Goal: Check status: Check status

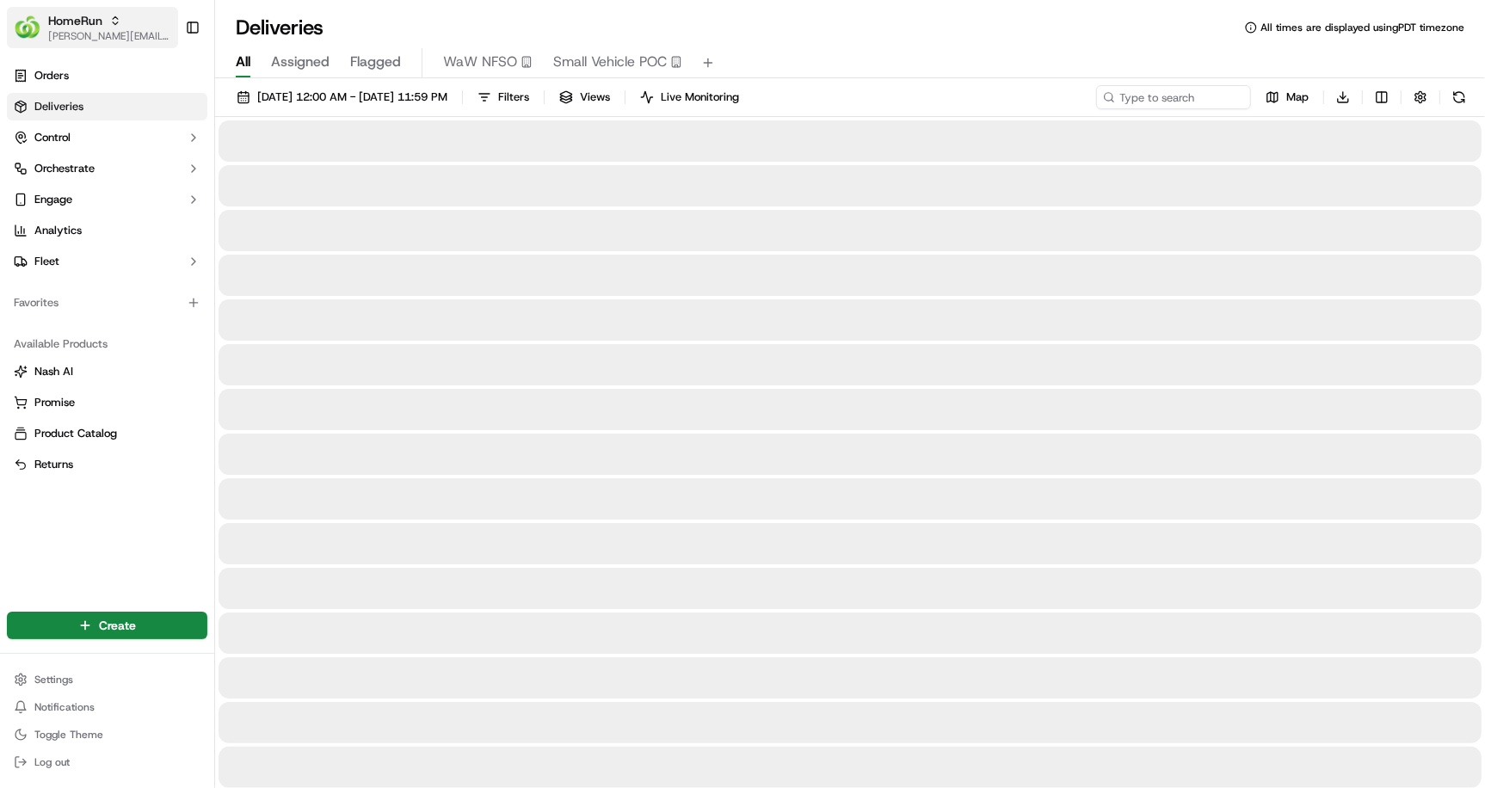
click at [92, 15] on span "HomeRun" at bounding box center [75, 20] width 54 height 17
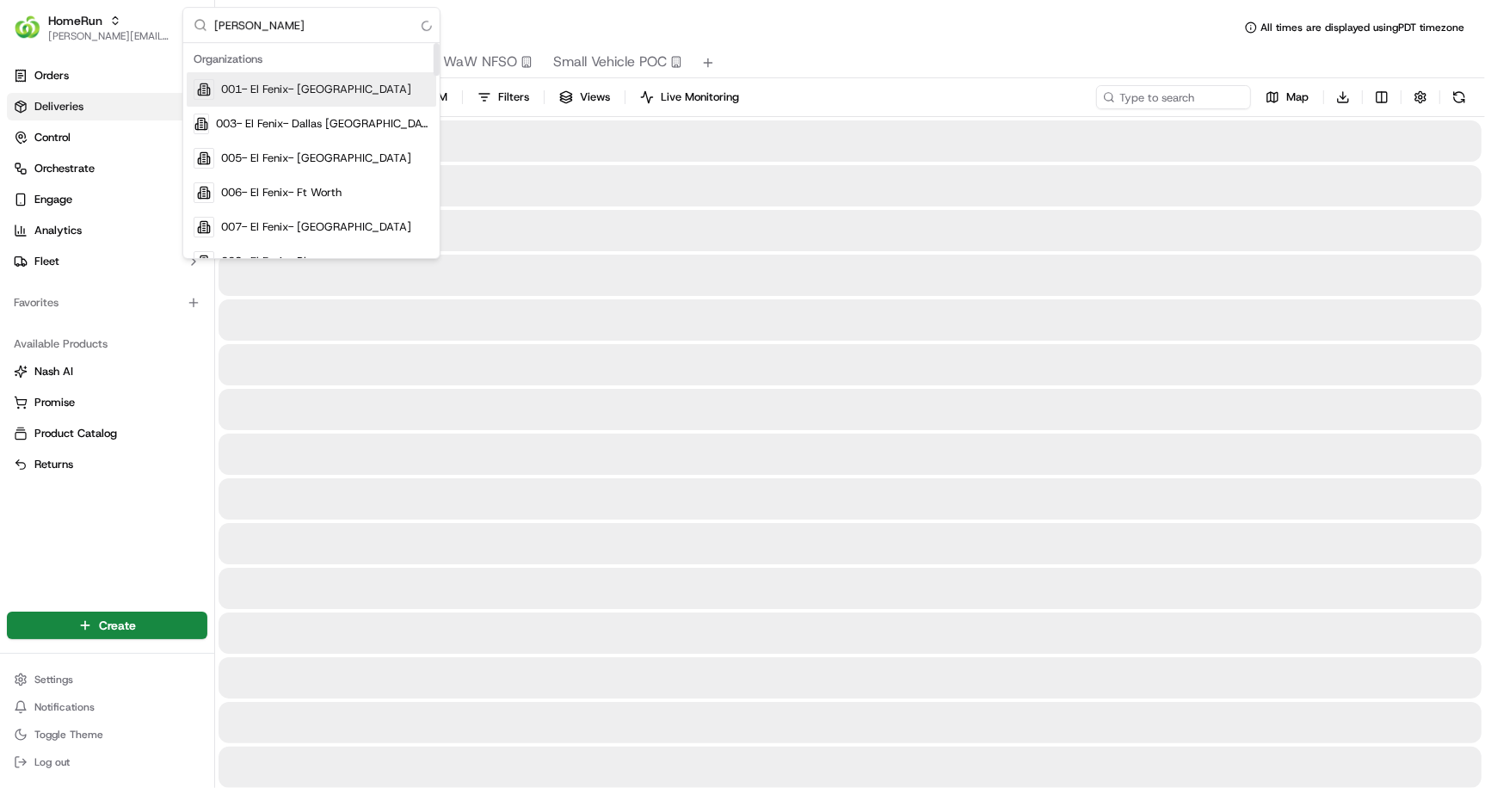
type input "coles"
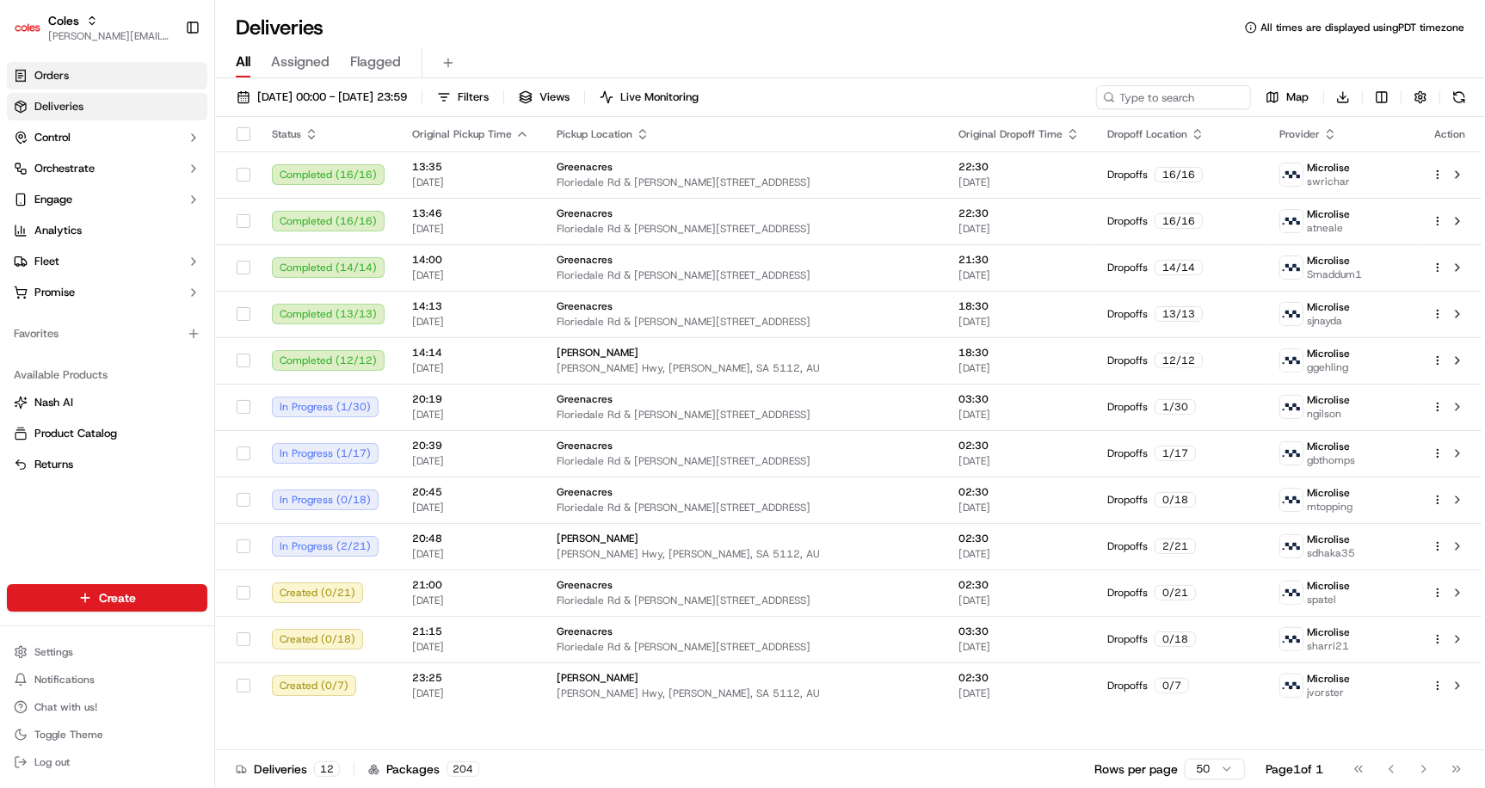
click at [99, 77] on link "Orders" at bounding box center [107, 76] width 200 height 28
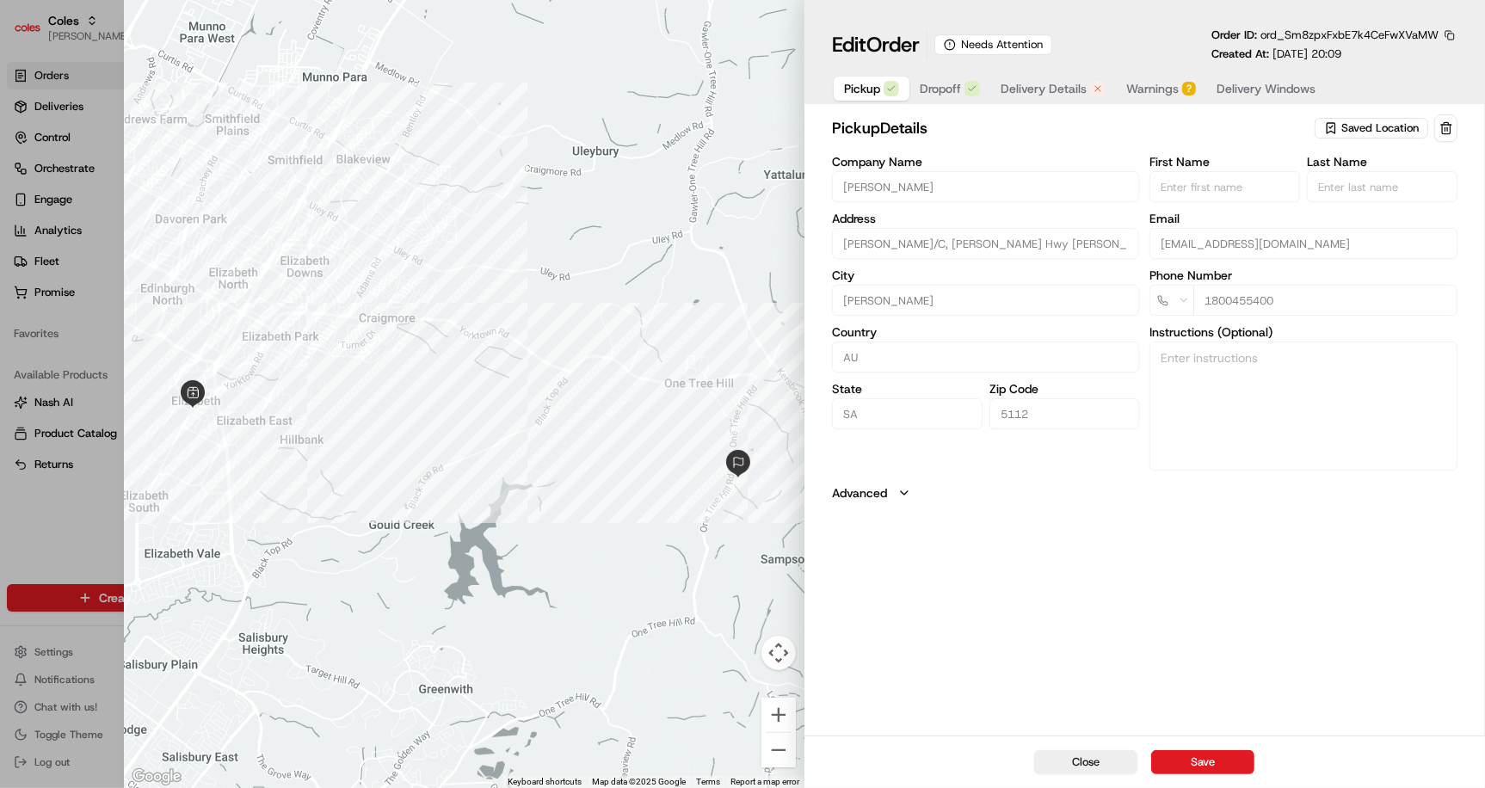
click at [1158, 88] on span "Warnings" at bounding box center [1152, 88] width 52 height 17
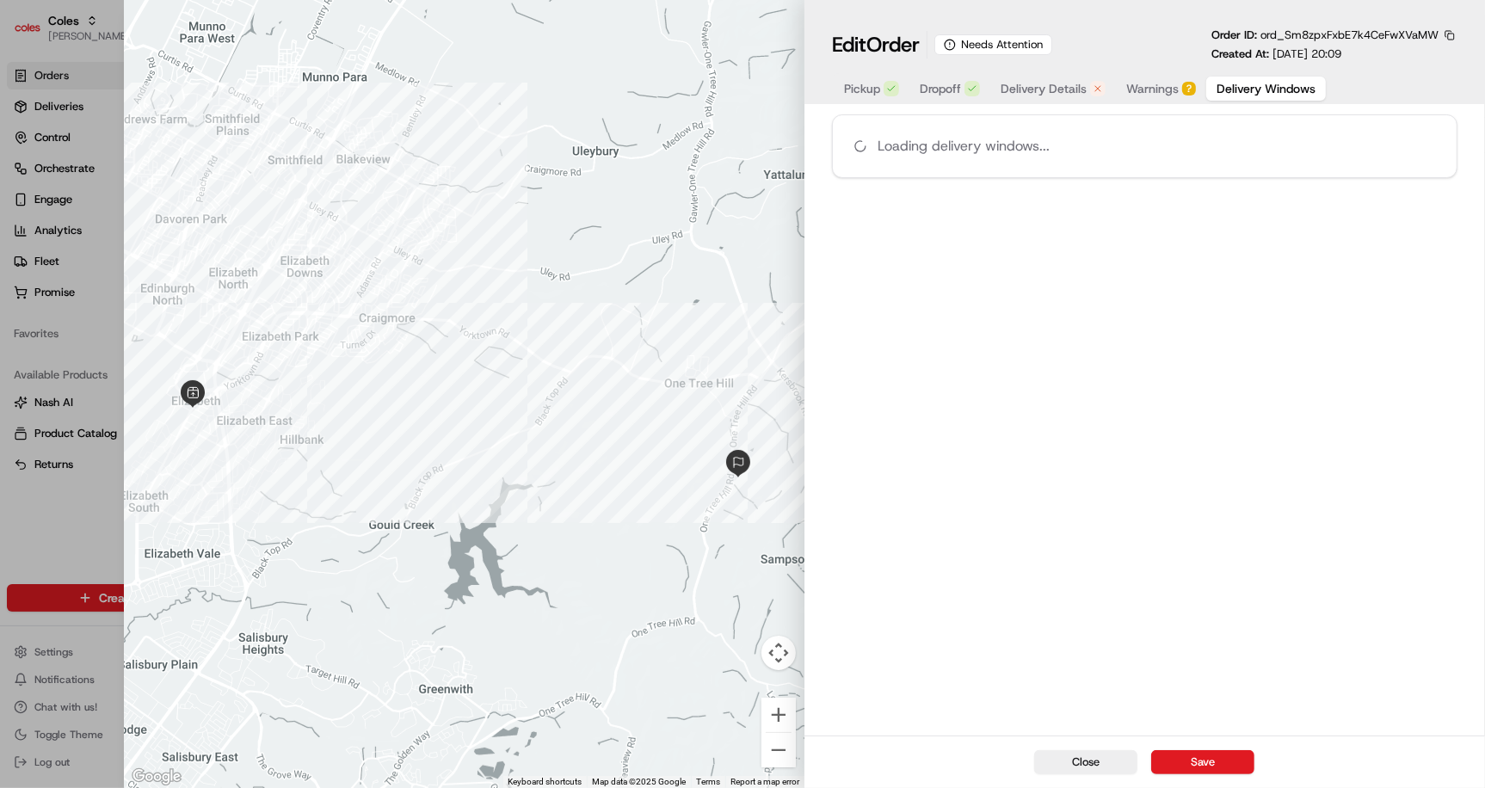
click at [1236, 89] on span "Delivery Windows" at bounding box center [1266, 88] width 99 height 17
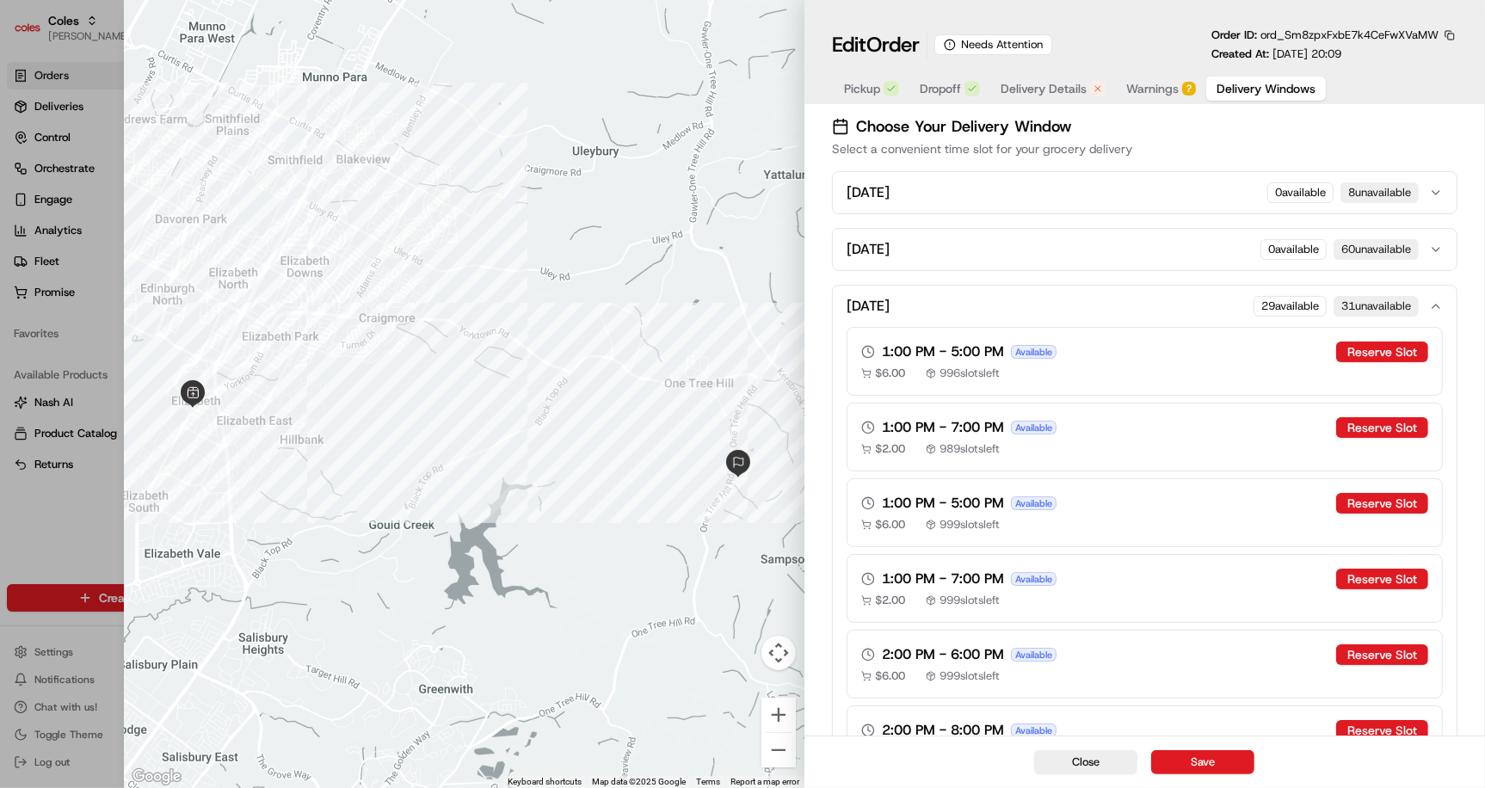
click at [1444, 303] on button "[DATE] available 31 unavailable" at bounding box center [1145, 306] width 624 height 41
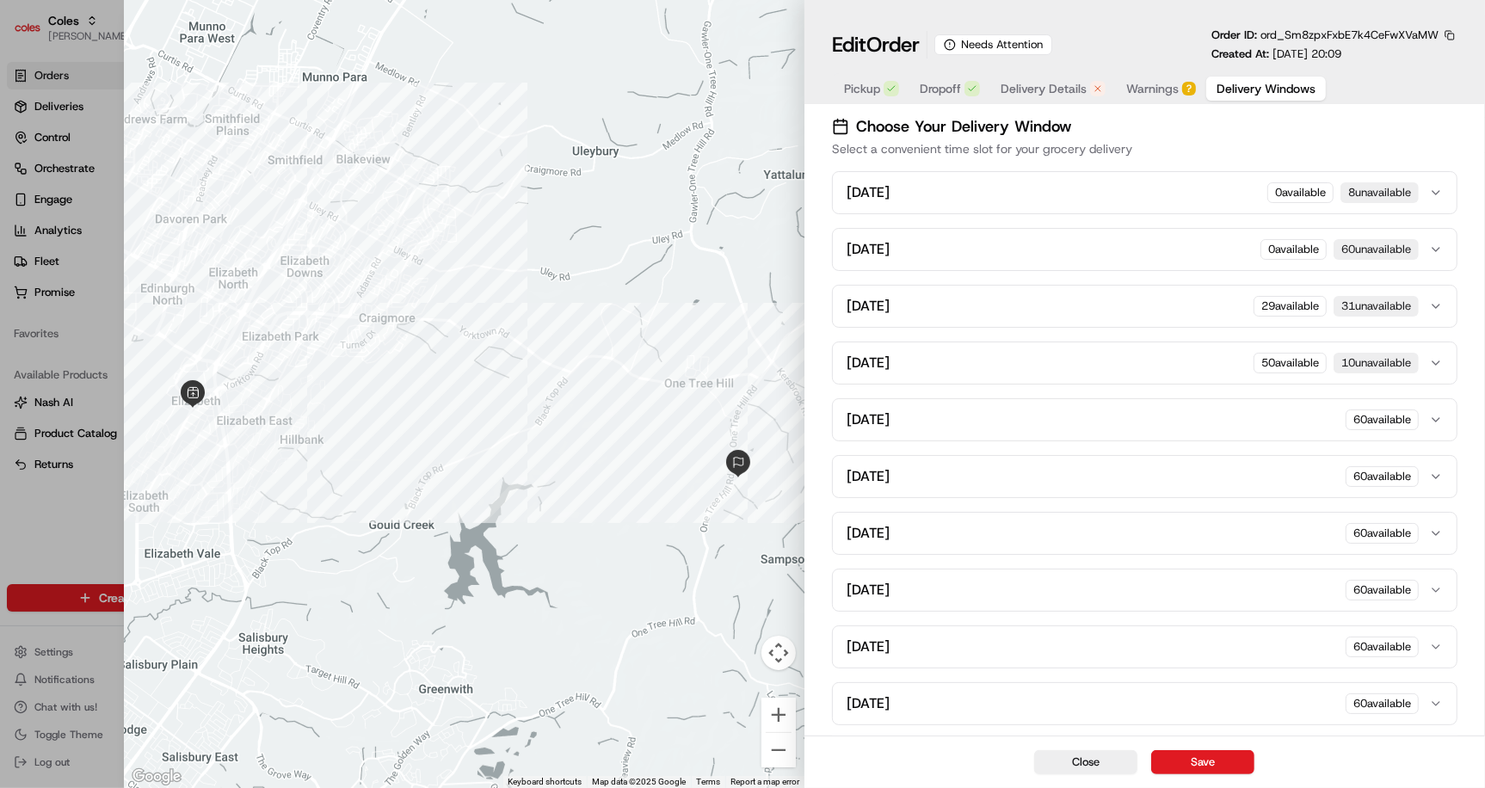
click at [1432, 413] on icon "button" at bounding box center [1436, 420] width 14 height 14
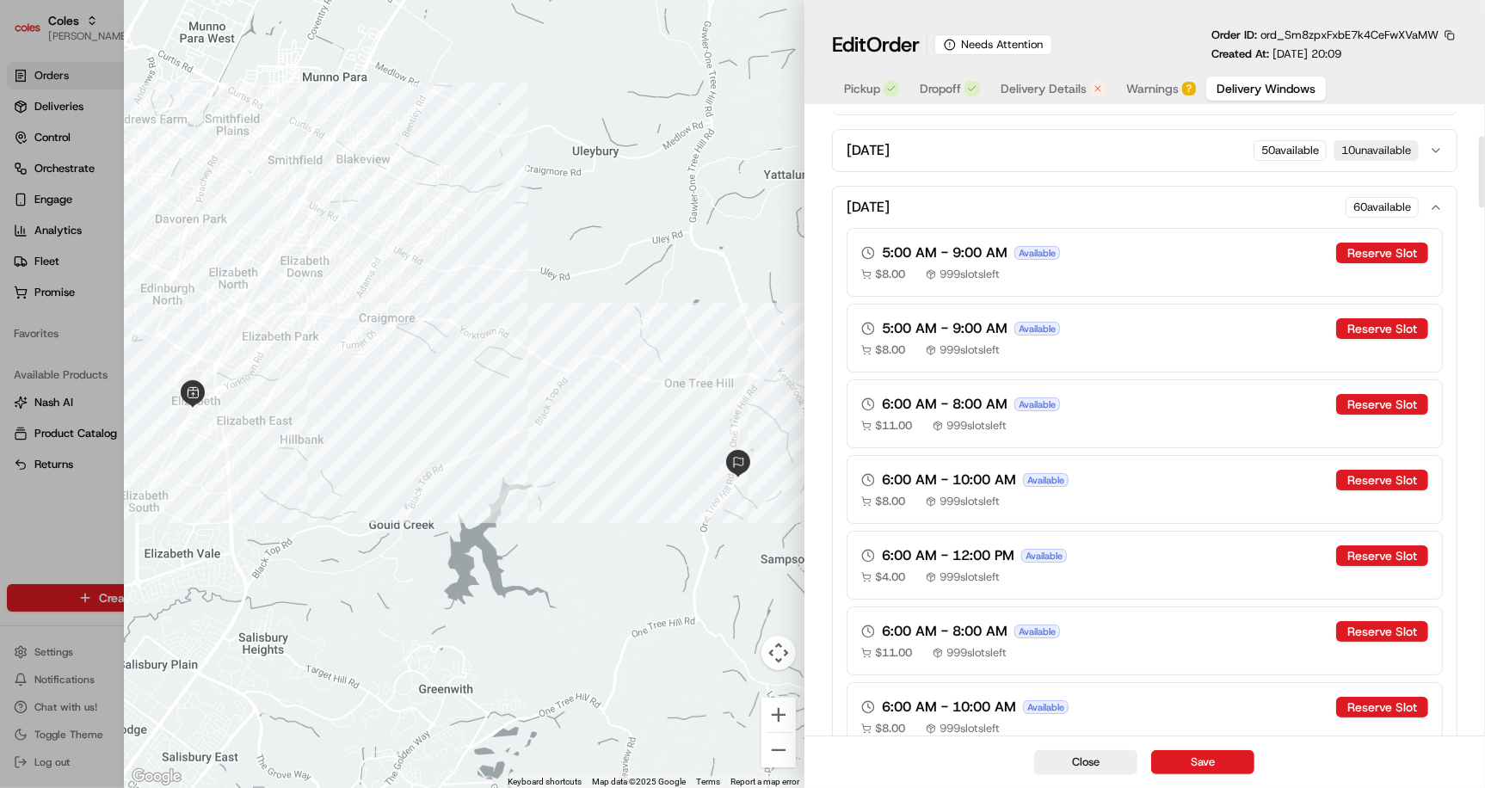
scroll to position [202, 0]
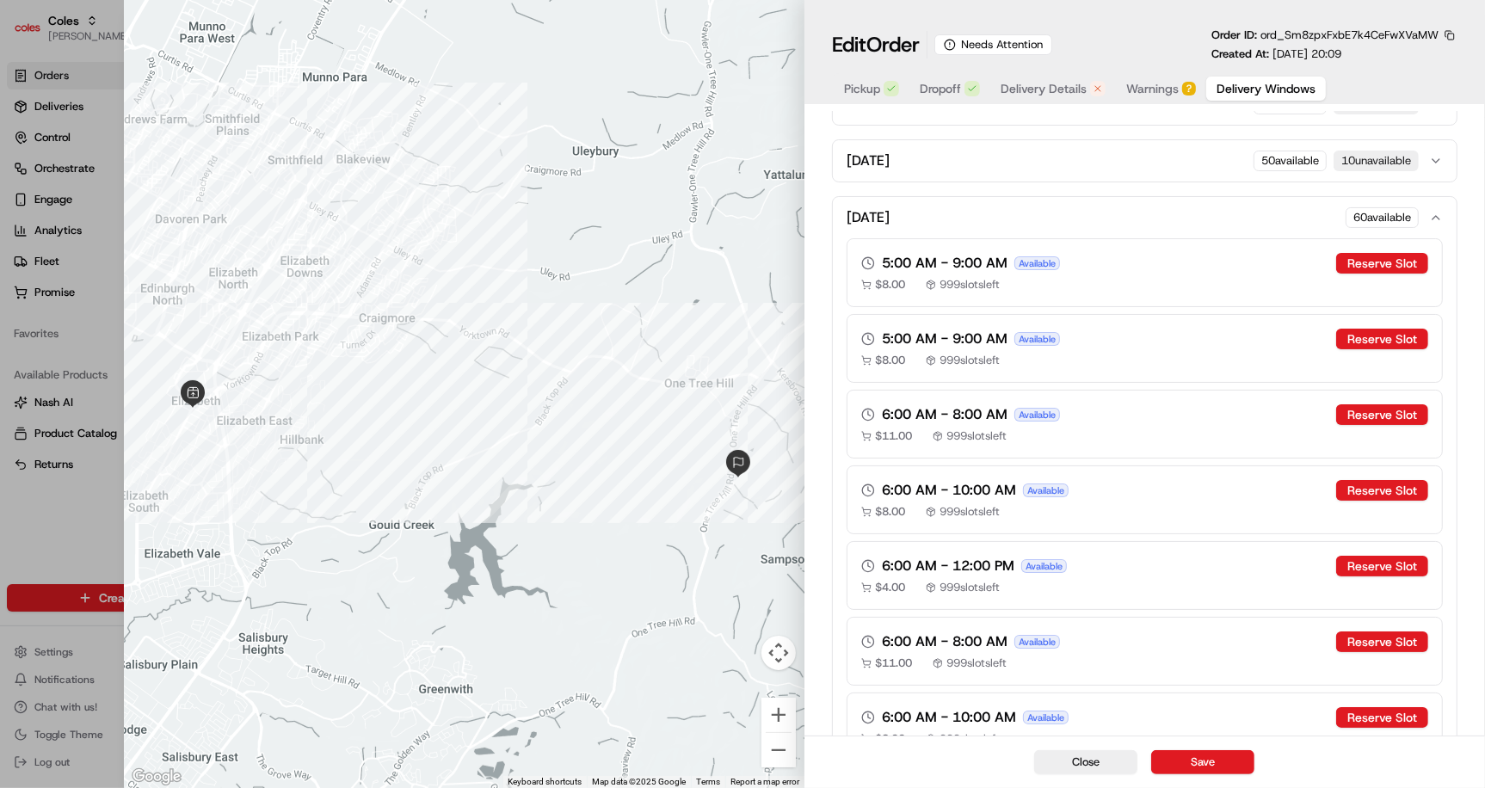
click at [1439, 211] on icon "button" at bounding box center [1436, 218] width 14 height 14
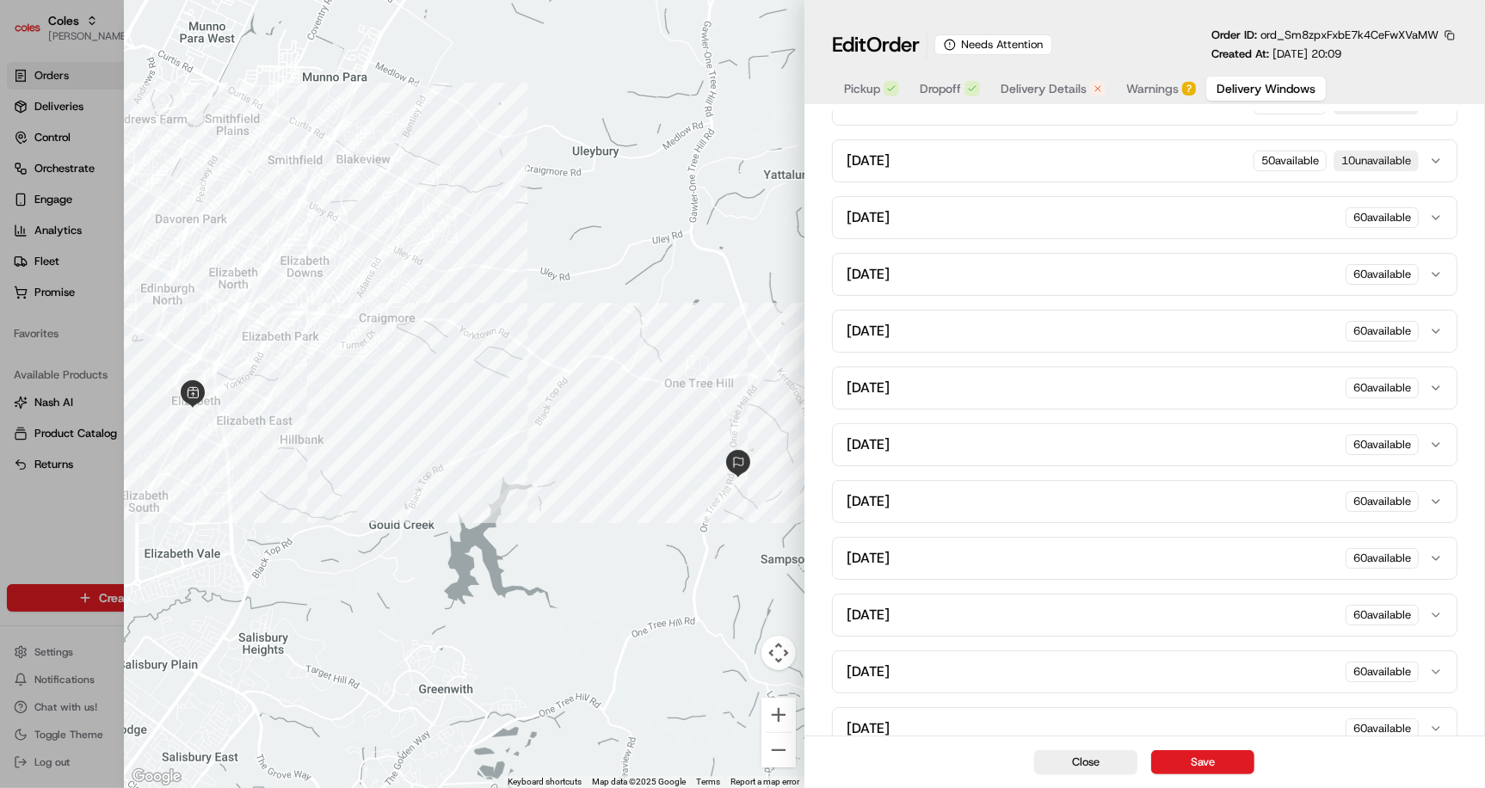
click at [1443, 438] on icon "button" at bounding box center [1436, 445] width 14 height 14
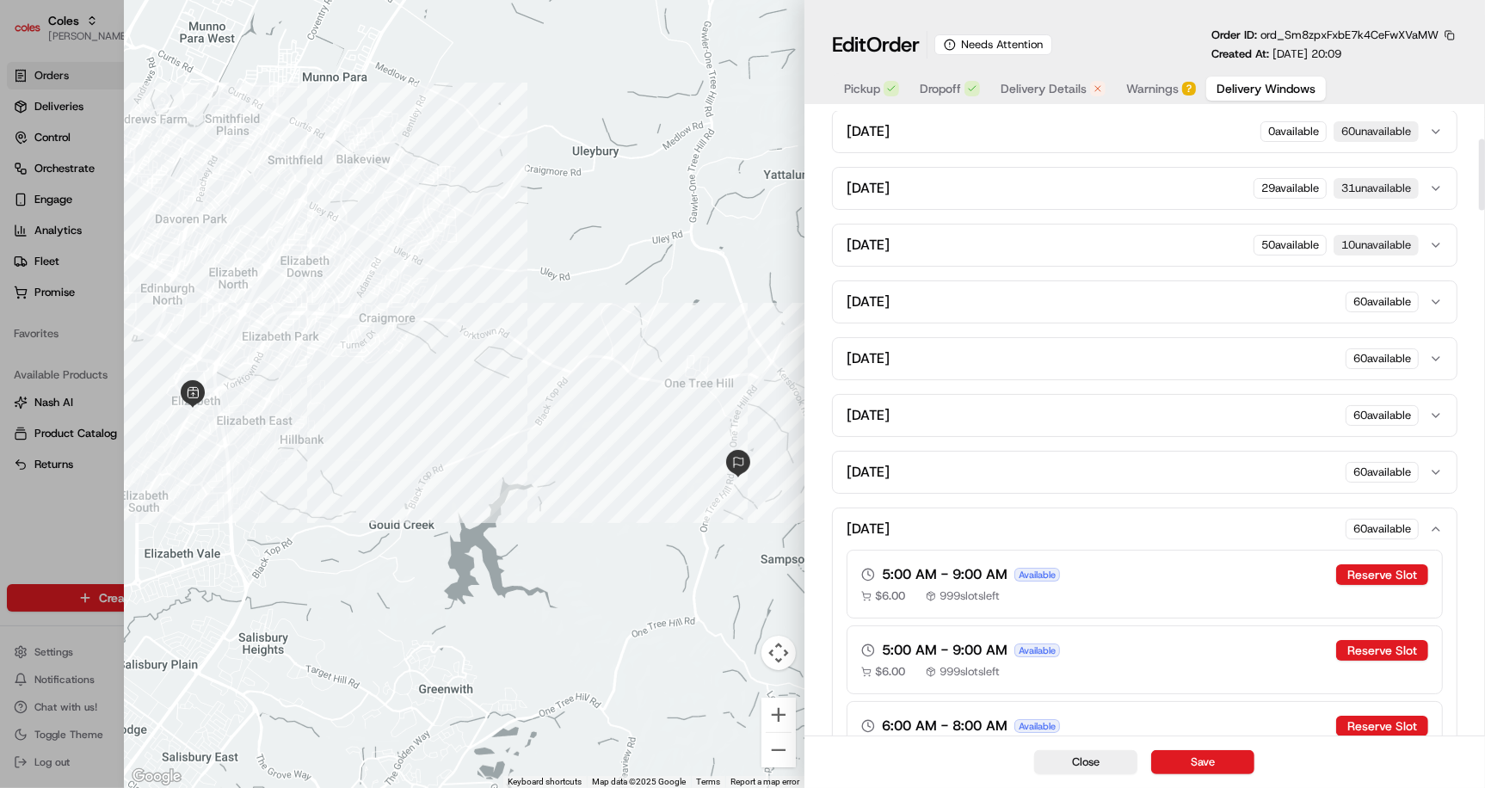
scroll to position [0, 0]
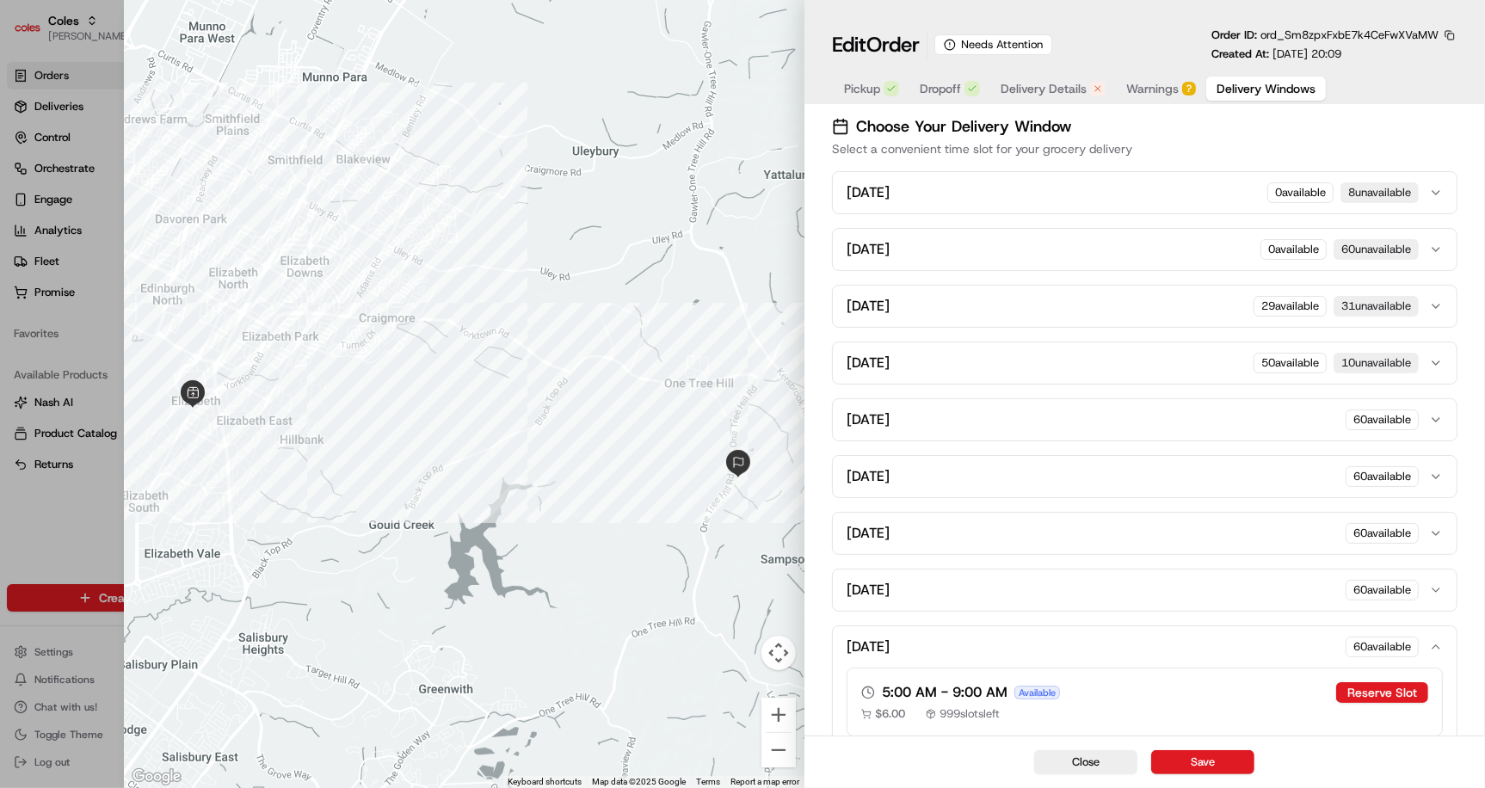
click at [1443, 639] on button "[DATE] available" at bounding box center [1145, 646] width 624 height 41
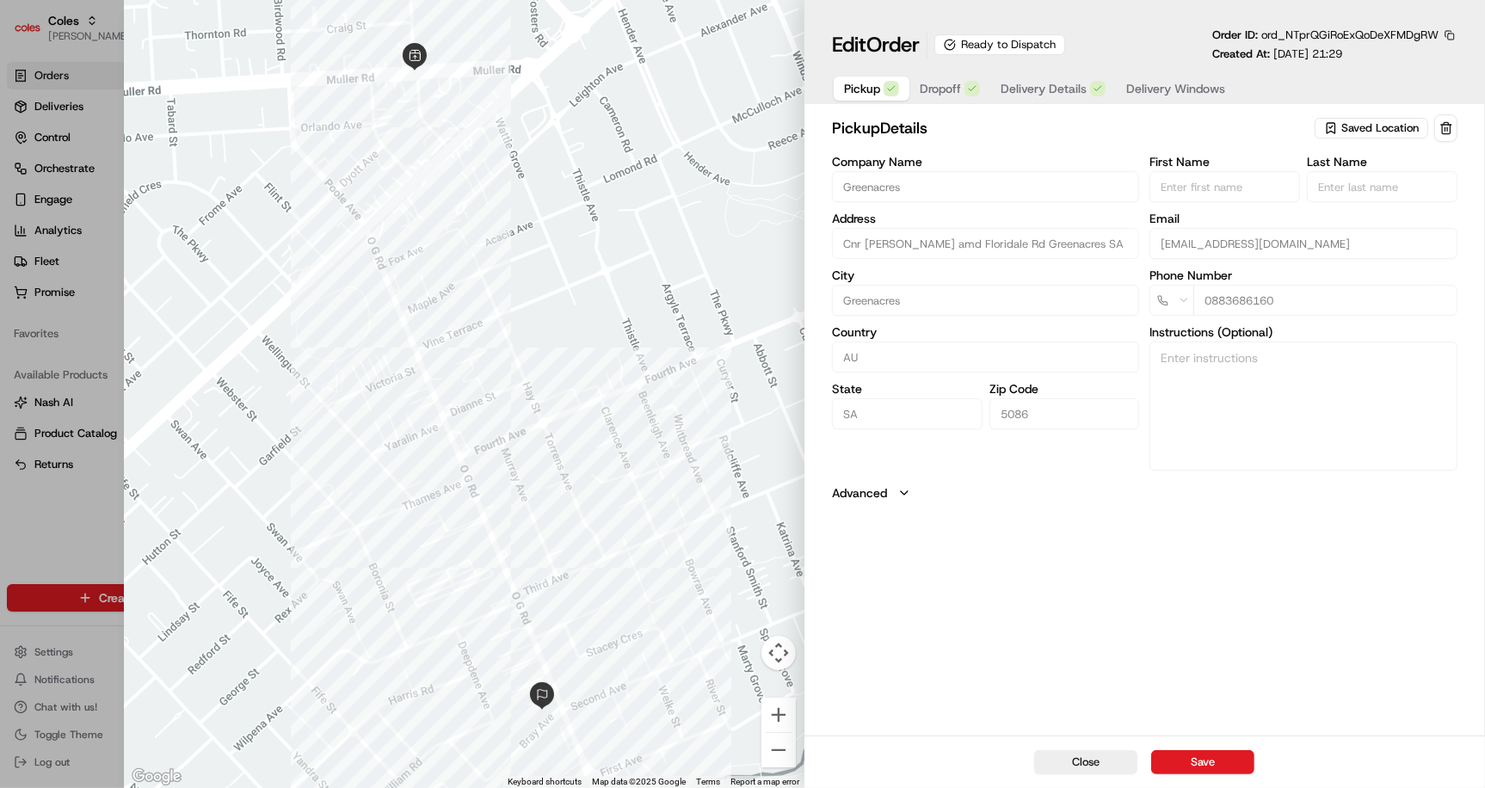
click at [1158, 82] on span "Delivery Windows" at bounding box center [1175, 88] width 99 height 17
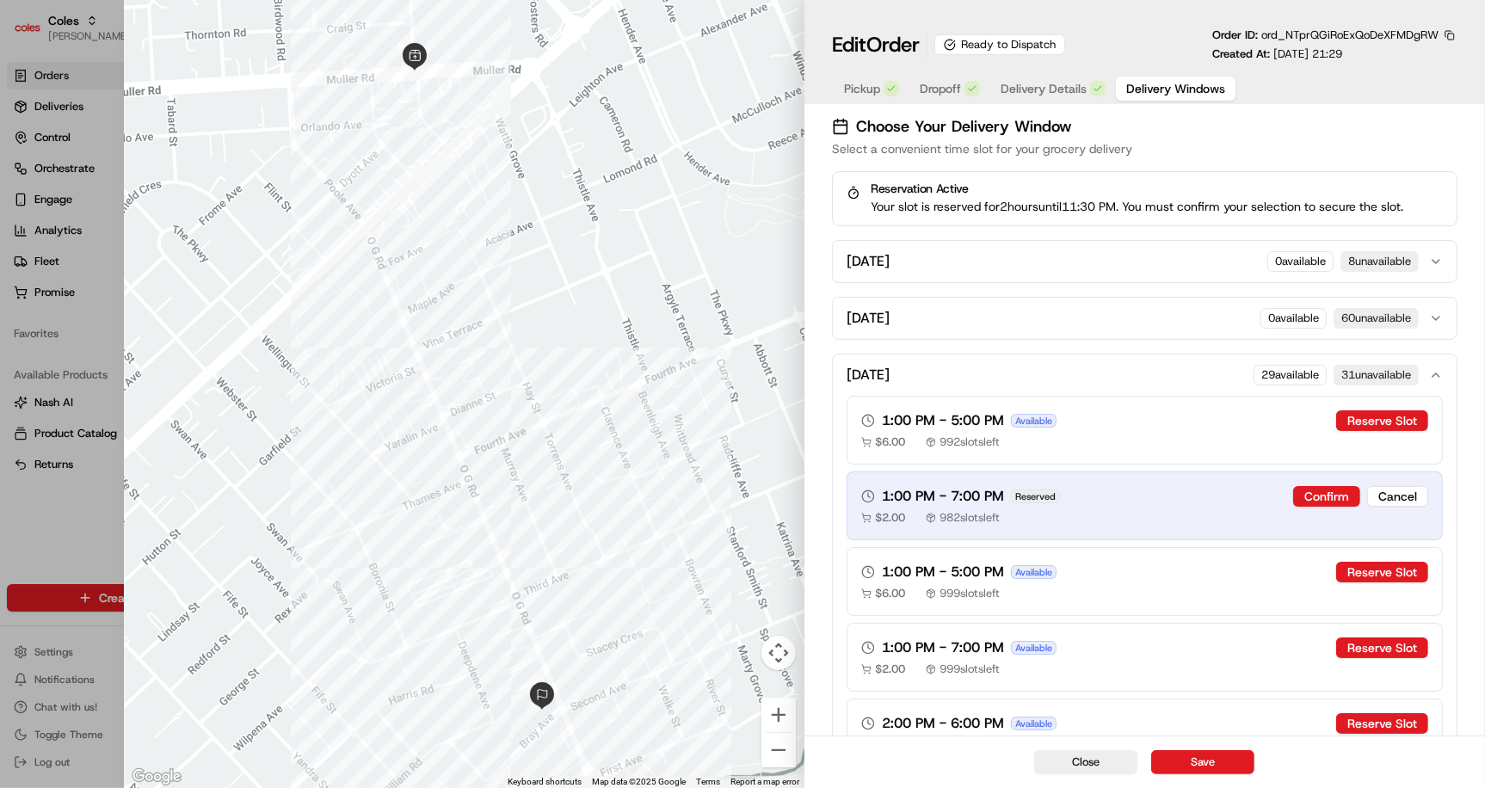
click at [1439, 311] on icon "button" at bounding box center [1436, 318] width 14 height 14
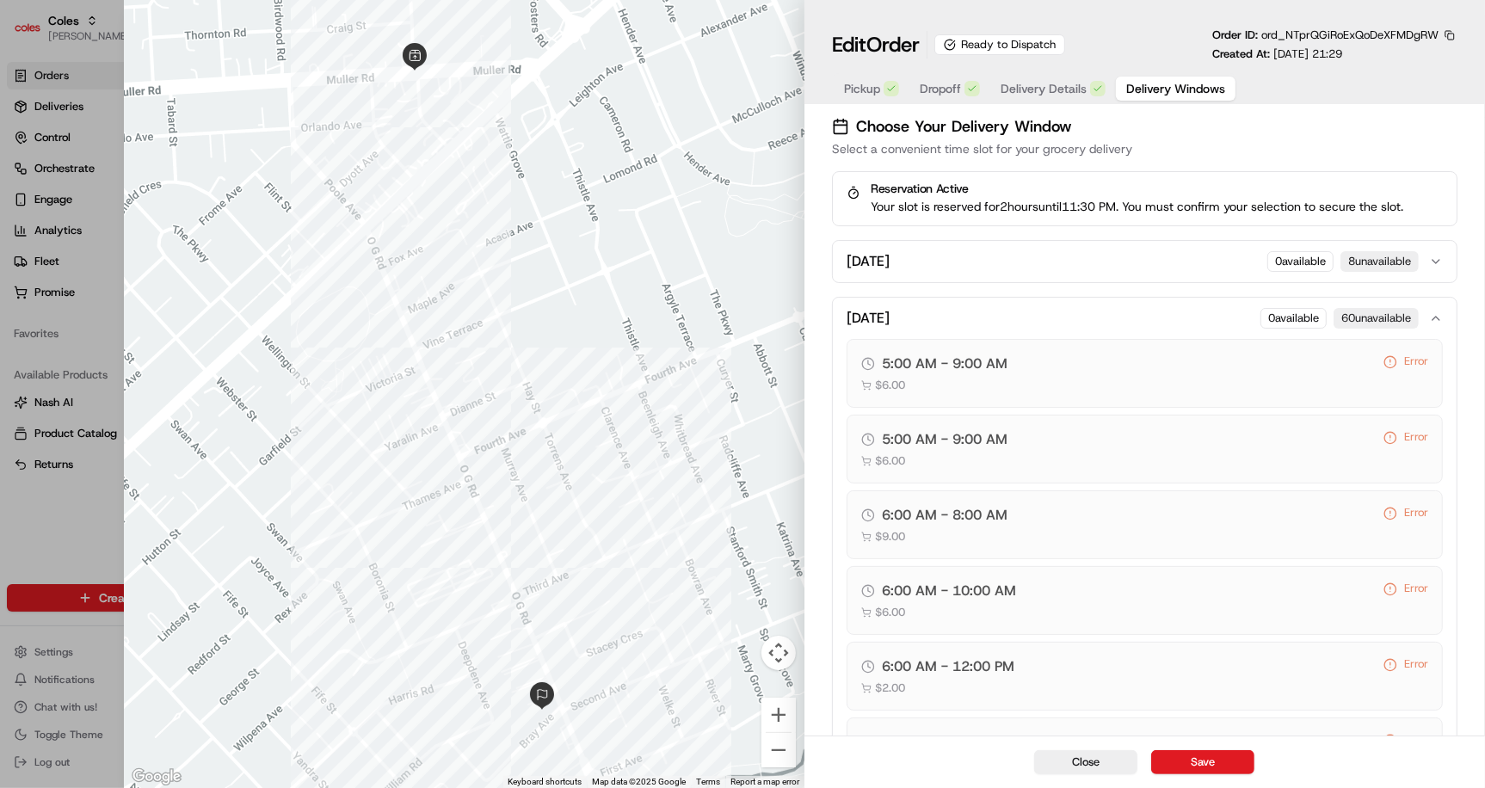
click at [1439, 311] on icon "button" at bounding box center [1436, 318] width 14 height 14
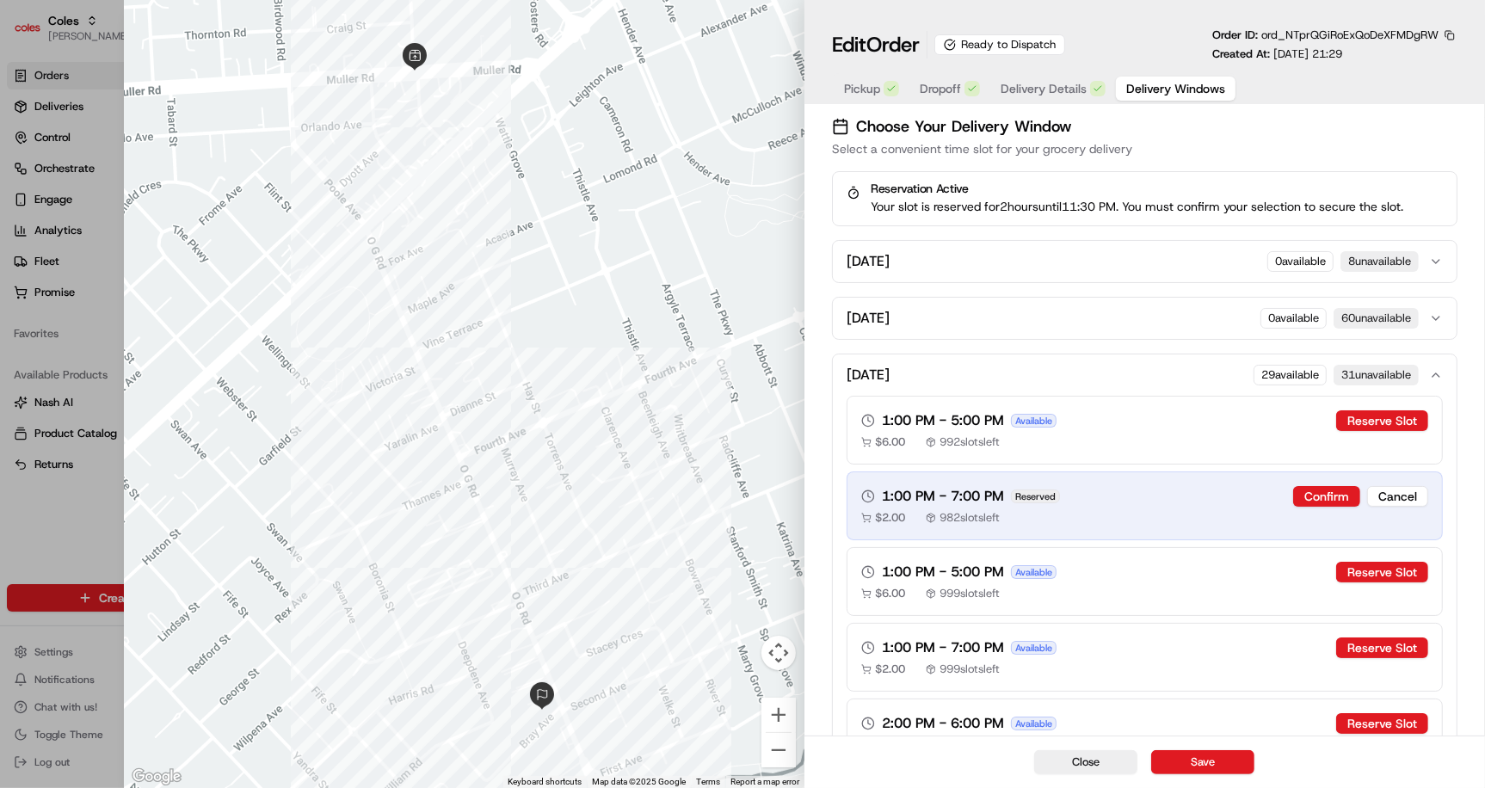
click at [1439, 311] on icon "button" at bounding box center [1436, 318] width 14 height 14
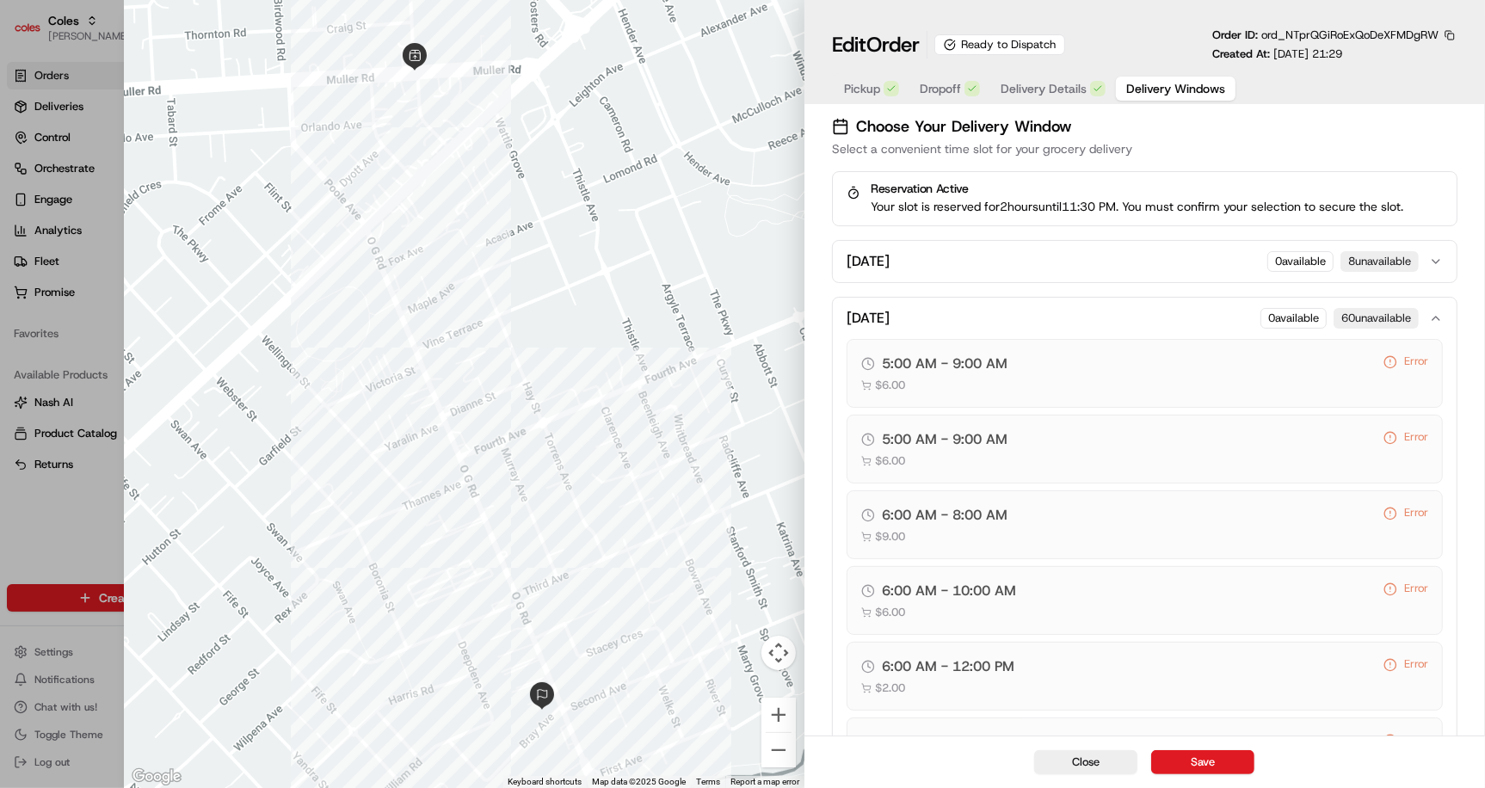
click at [1433, 311] on icon "button" at bounding box center [1436, 318] width 14 height 14
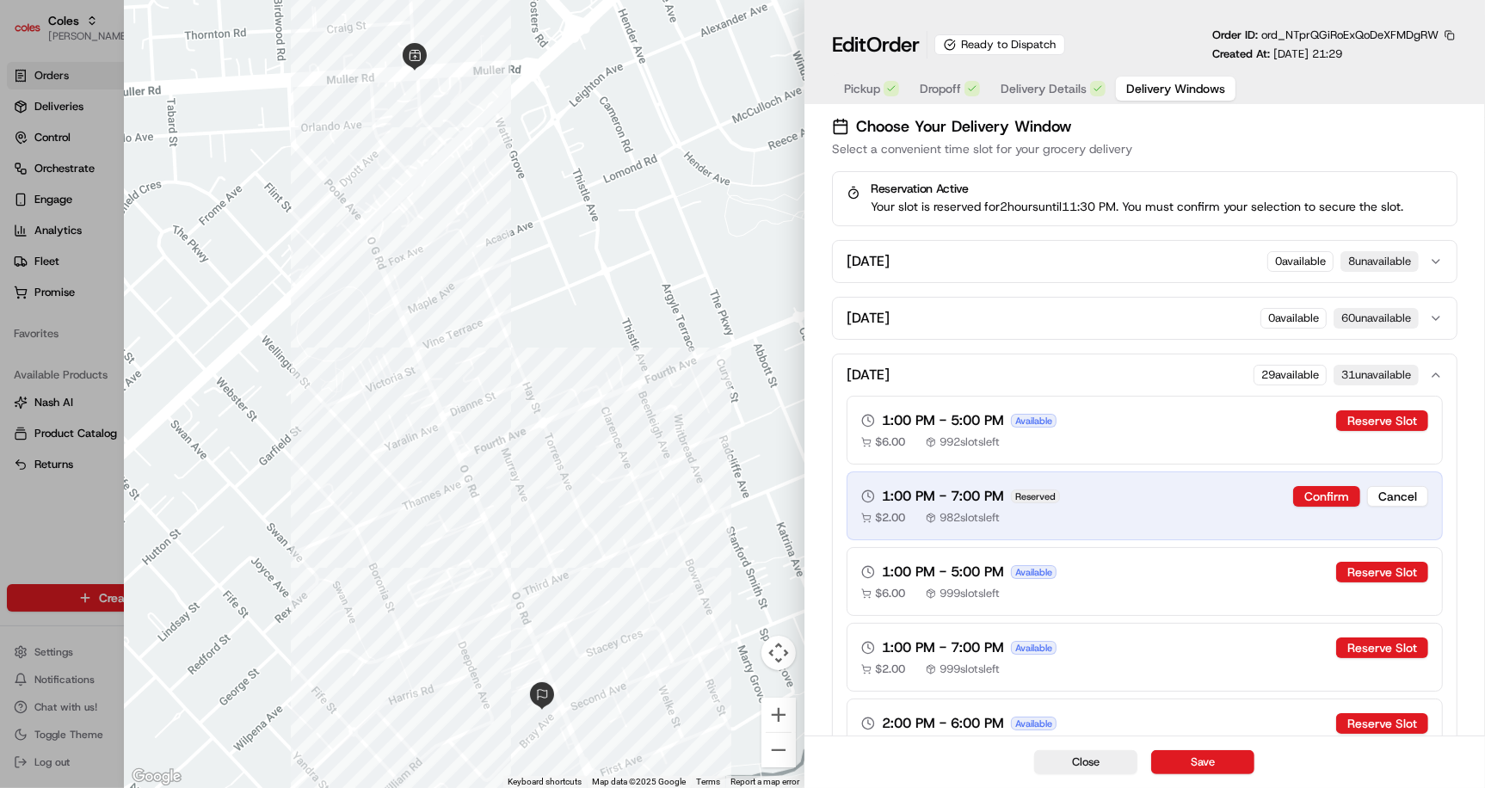
click at [1434, 371] on icon "button" at bounding box center [1436, 375] width 14 height 14
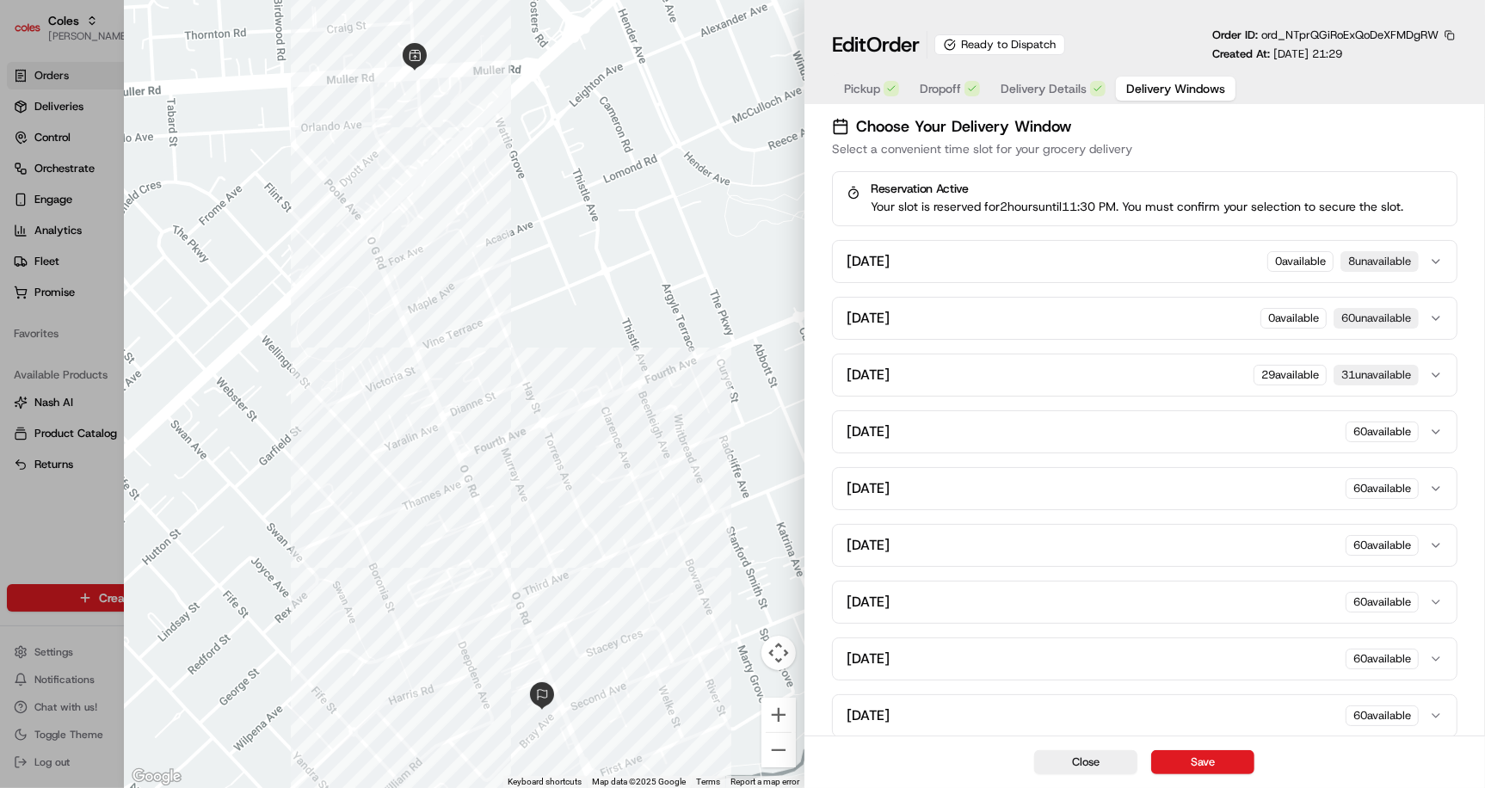
click at [1434, 371] on icon "button" at bounding box center [1436, 375] width 14 height 14
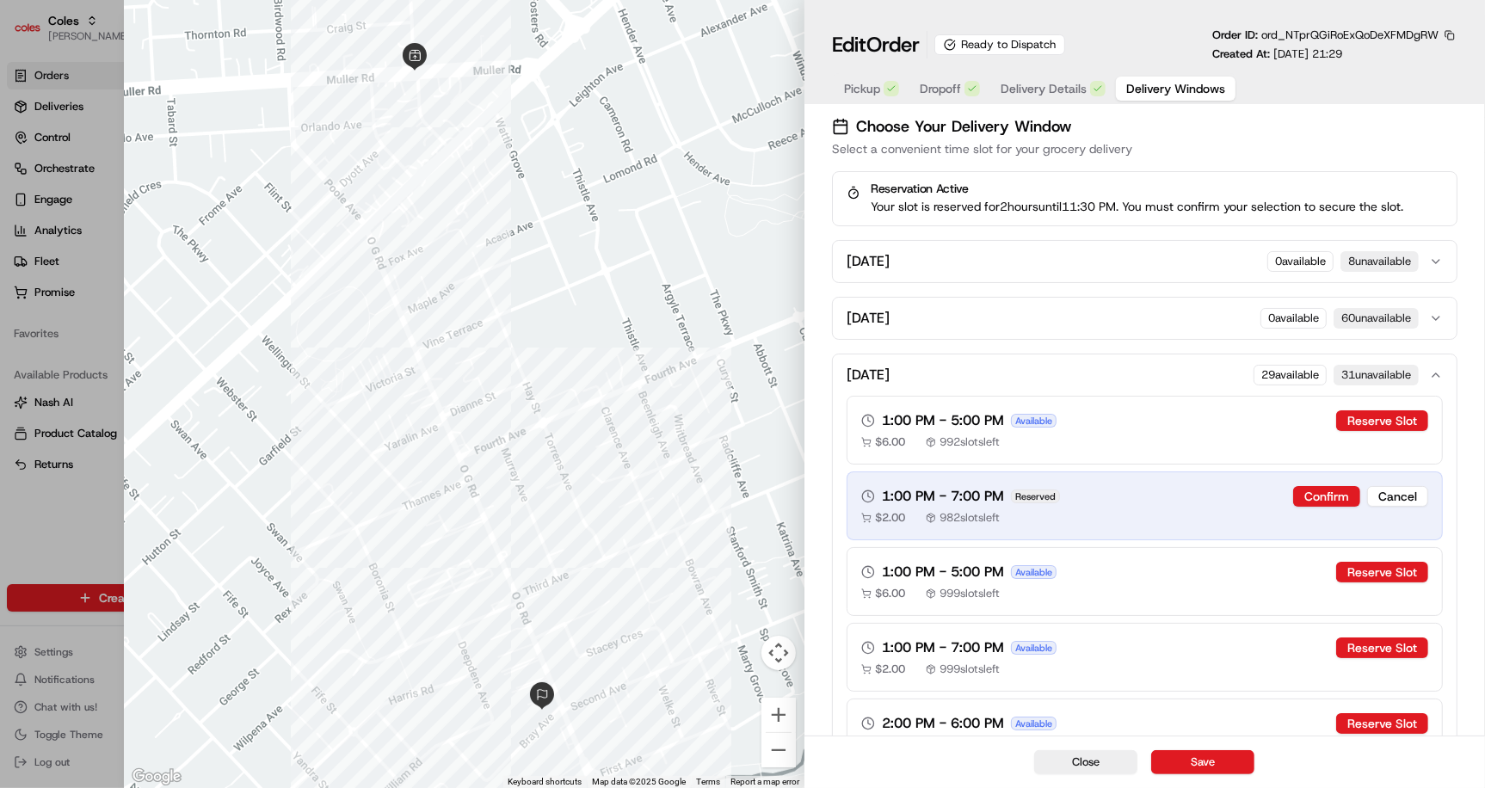
click at [1434, 371] on icon "button" at bounding box center [1436, 375] width 14 height 14
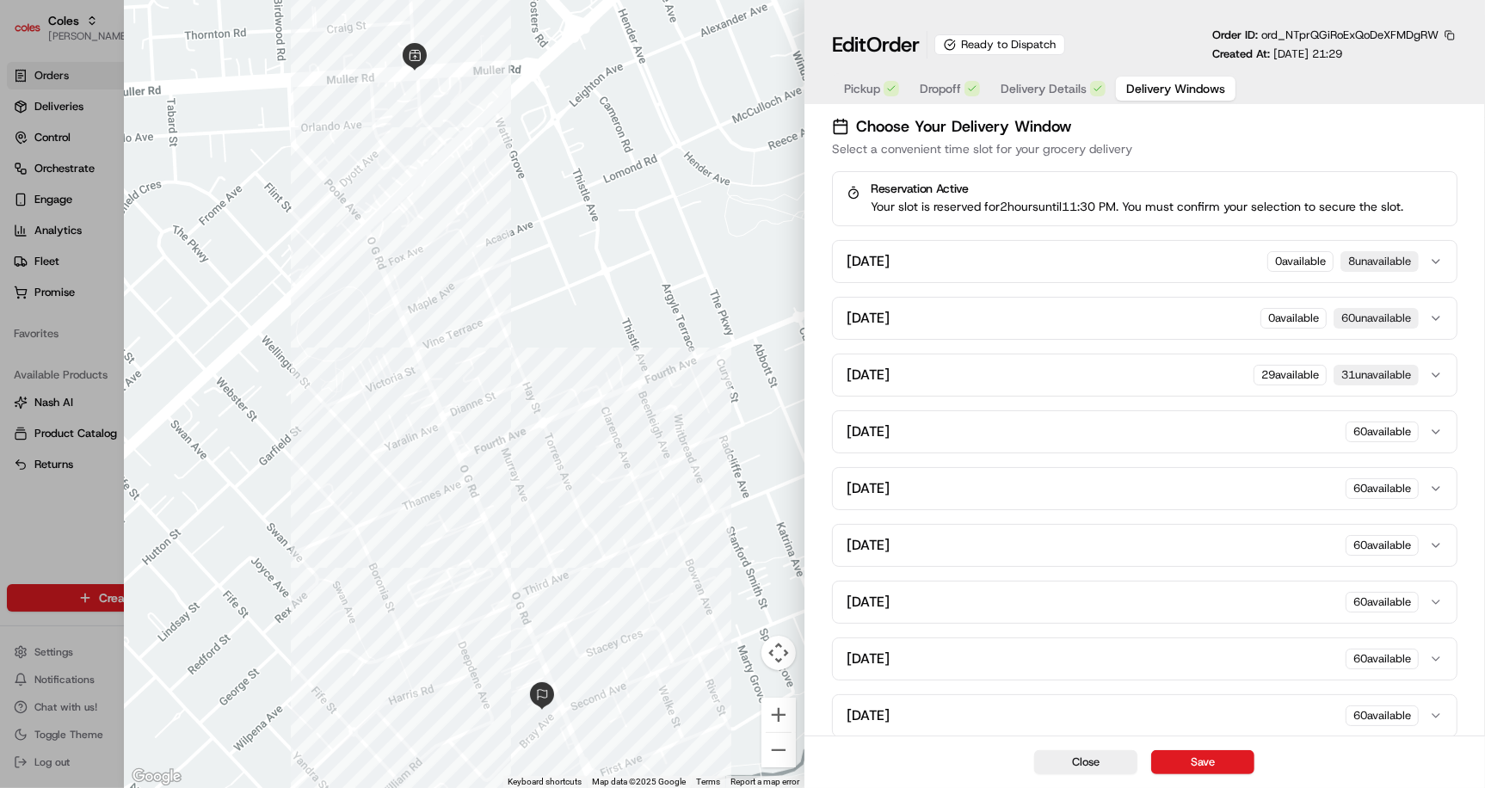
click at [1434, 371] on icon "button" at bounding box center [1436, 375] width 14 height 14
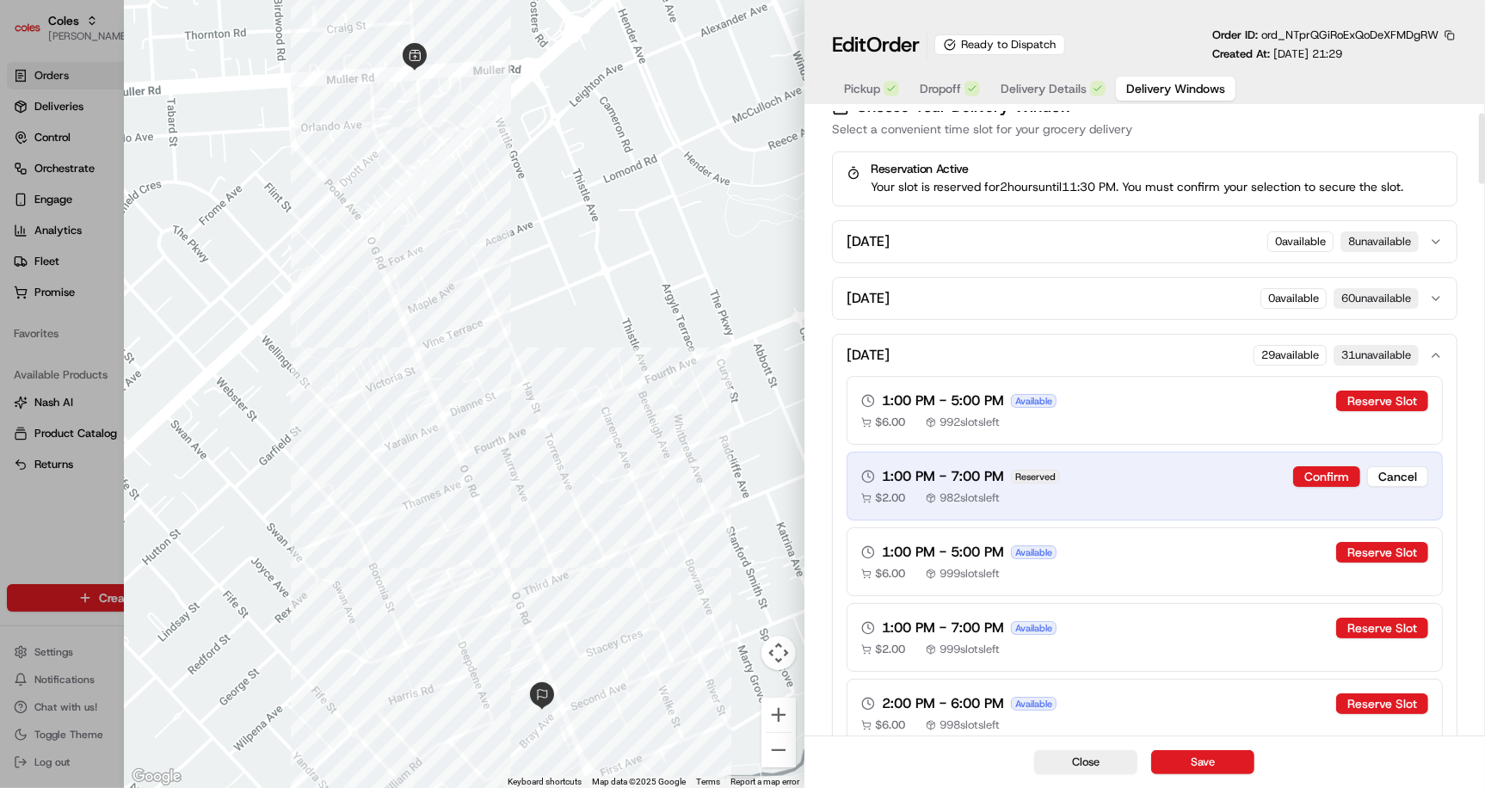
scroll to position [23, 0]
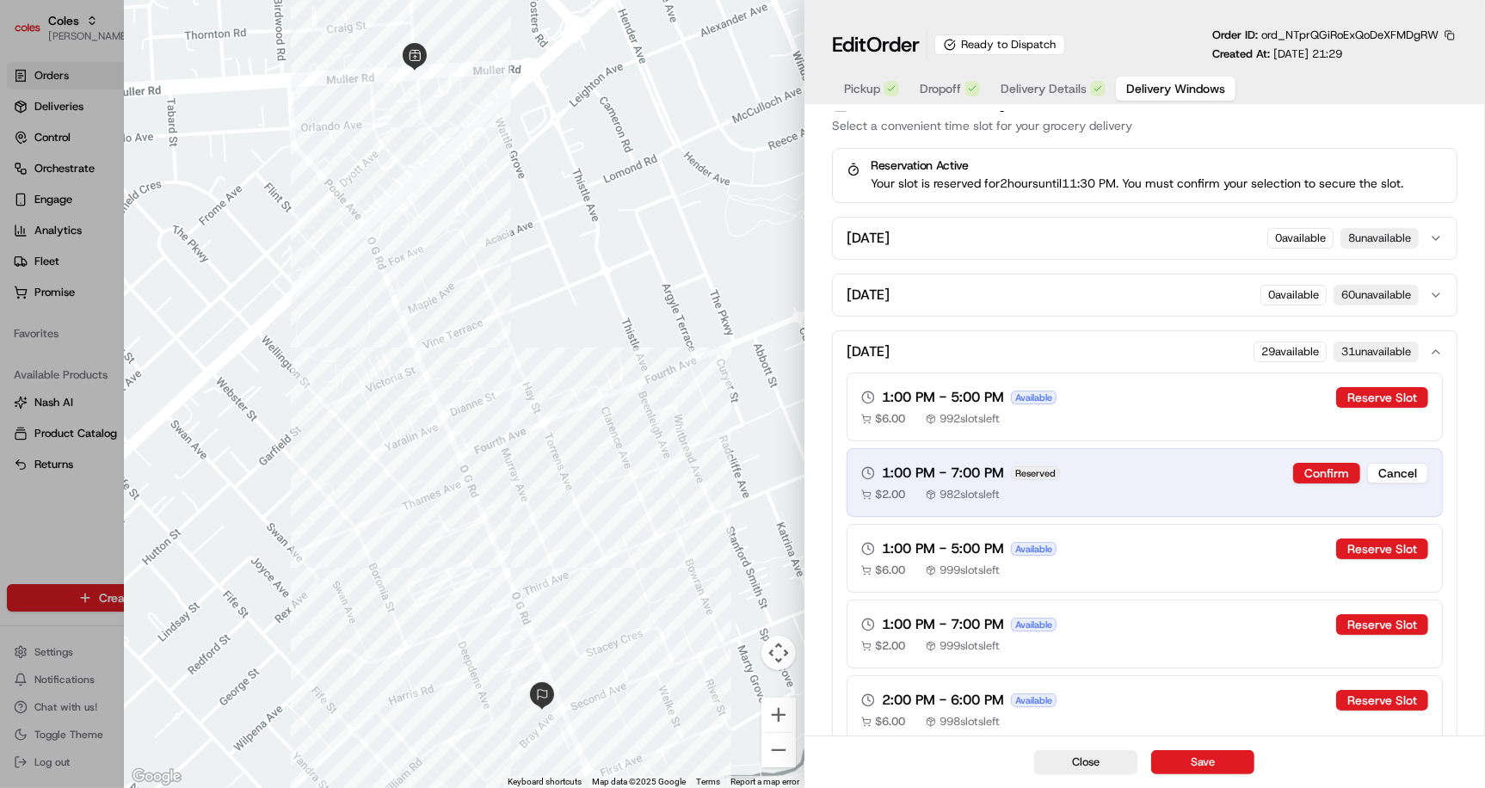
click at [1446, 343] on button "[DATE] available 31 unavailable" at bounding box center [1145, 351] width 624 height 41
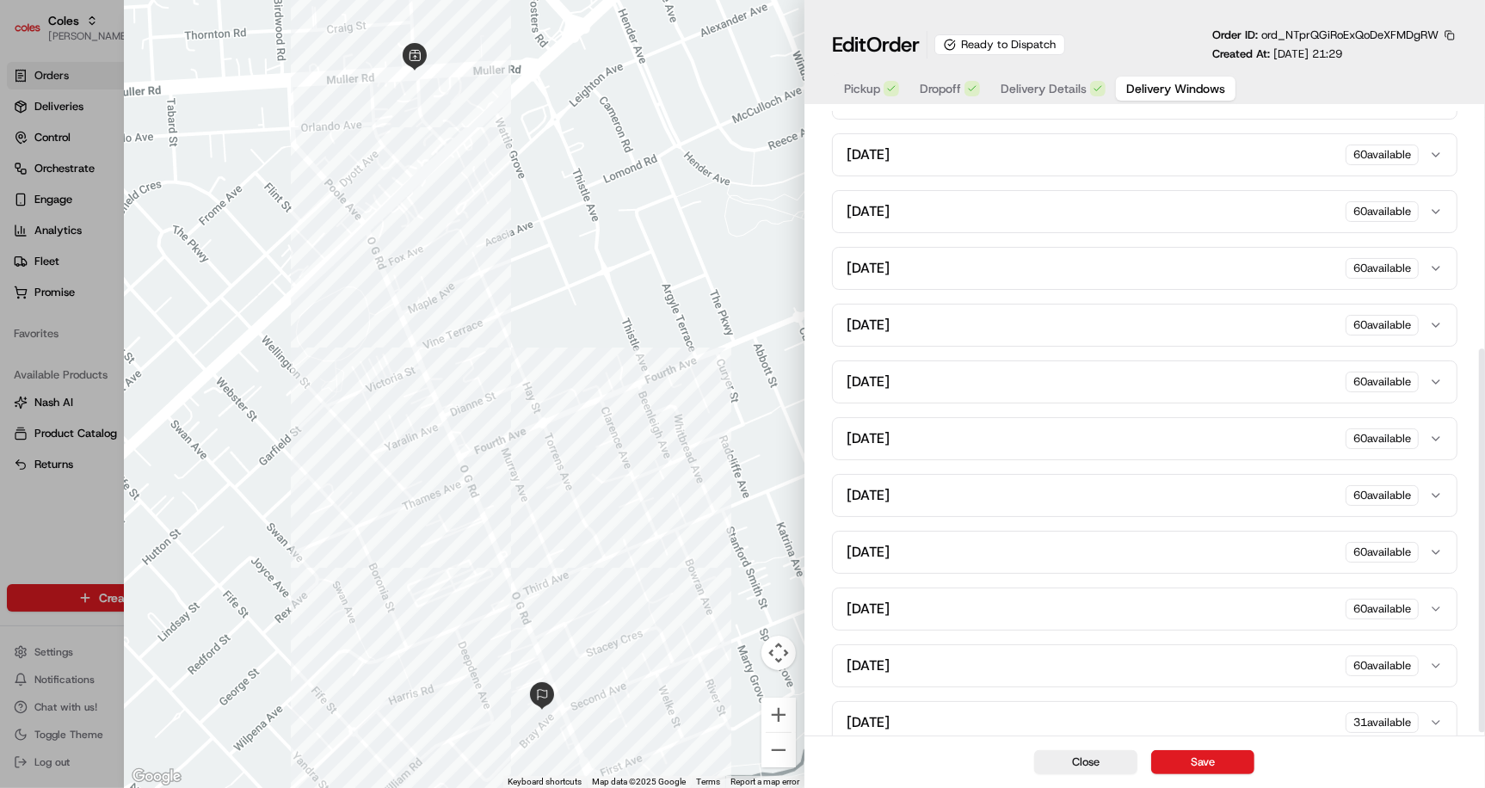
scroll to position [0, 0]
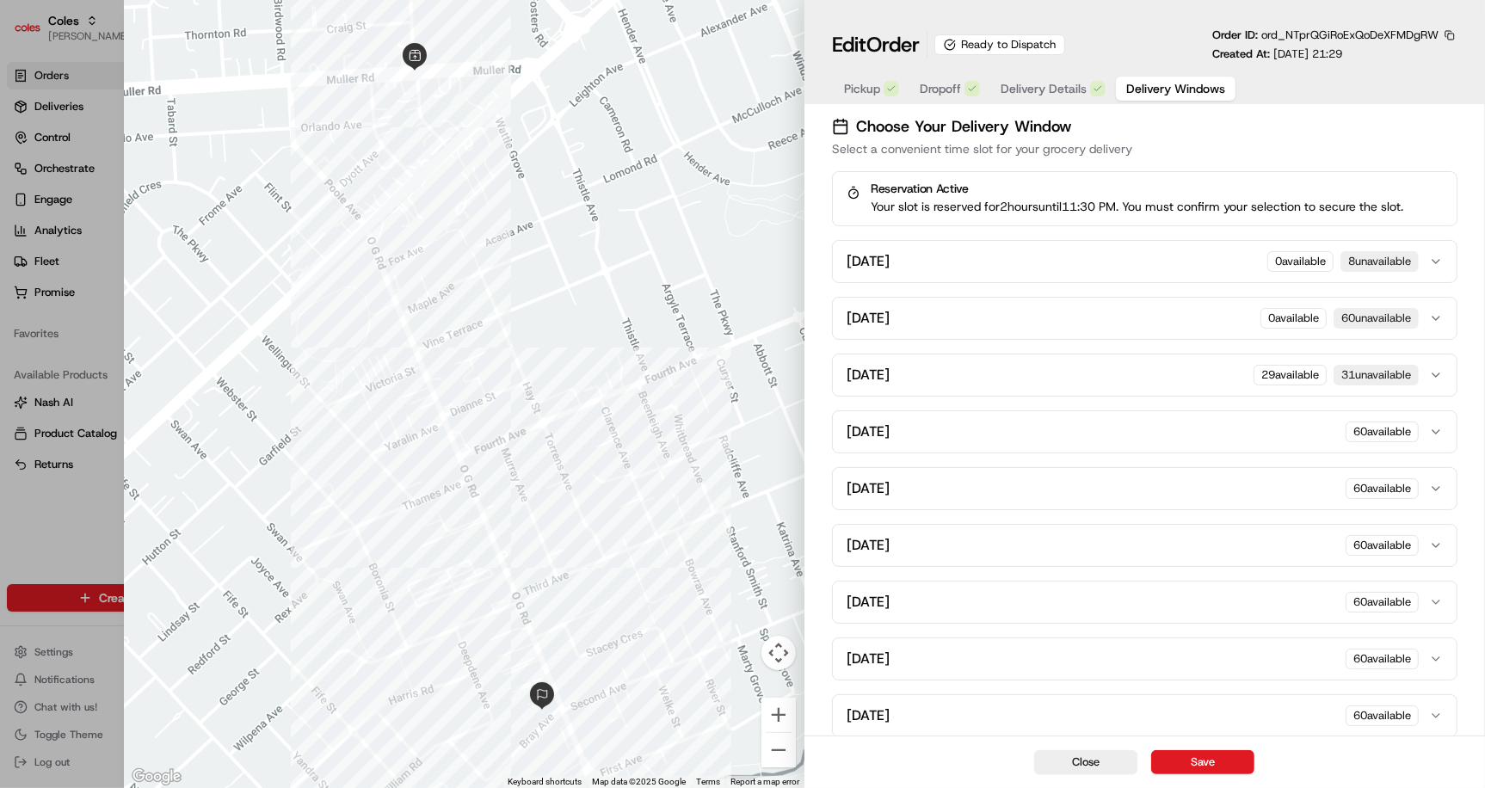
click at [1438, 255] on icon "button" at bounding box center [1436, 262] width 14 height 14
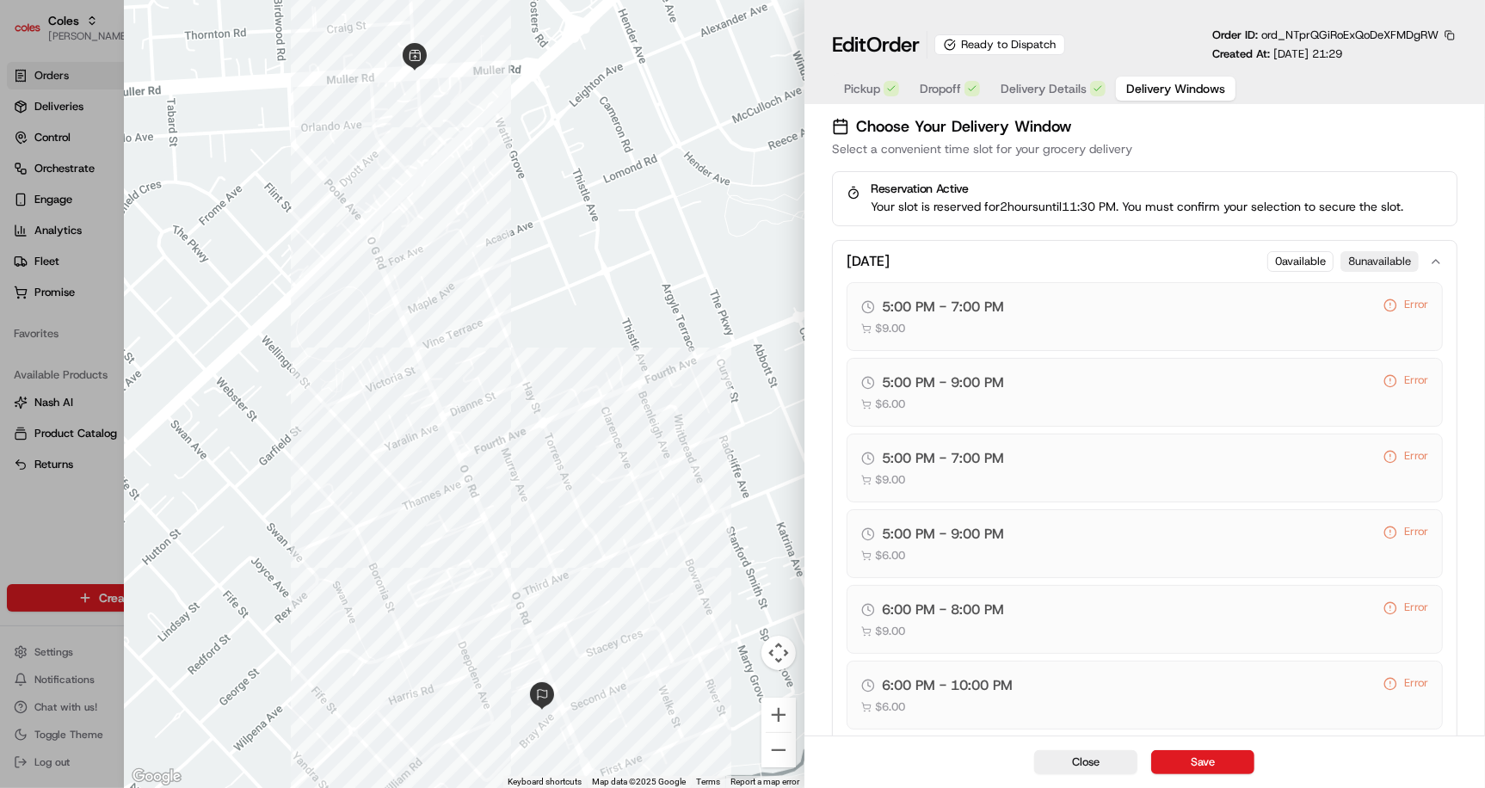
click at [1438, 255] on icon "button" at bounding box center [1436, 262] width 14 height 14
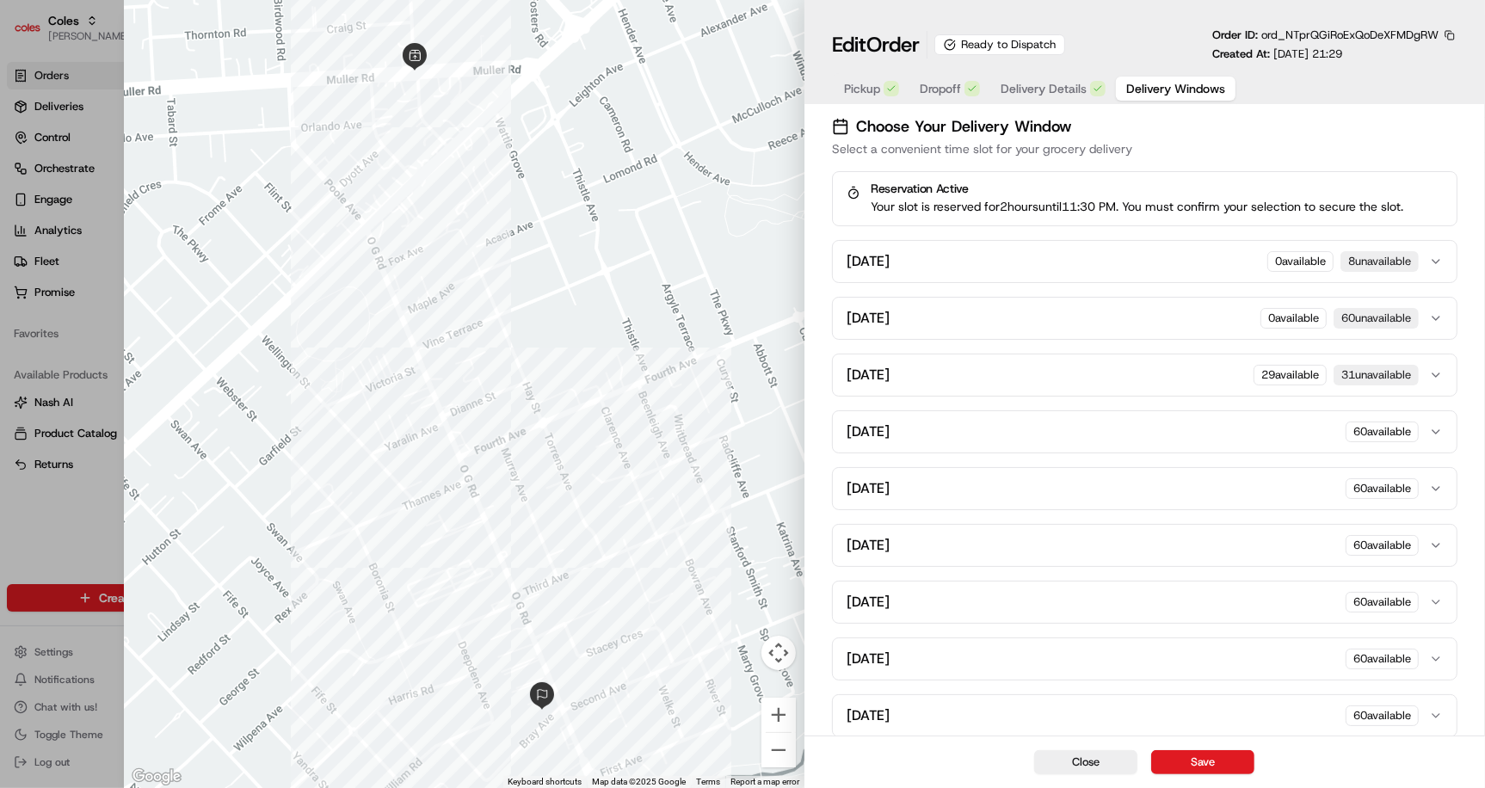
click at [1438, 255] on icon "button" at bounding box center [1436, 262] width 14 height 14
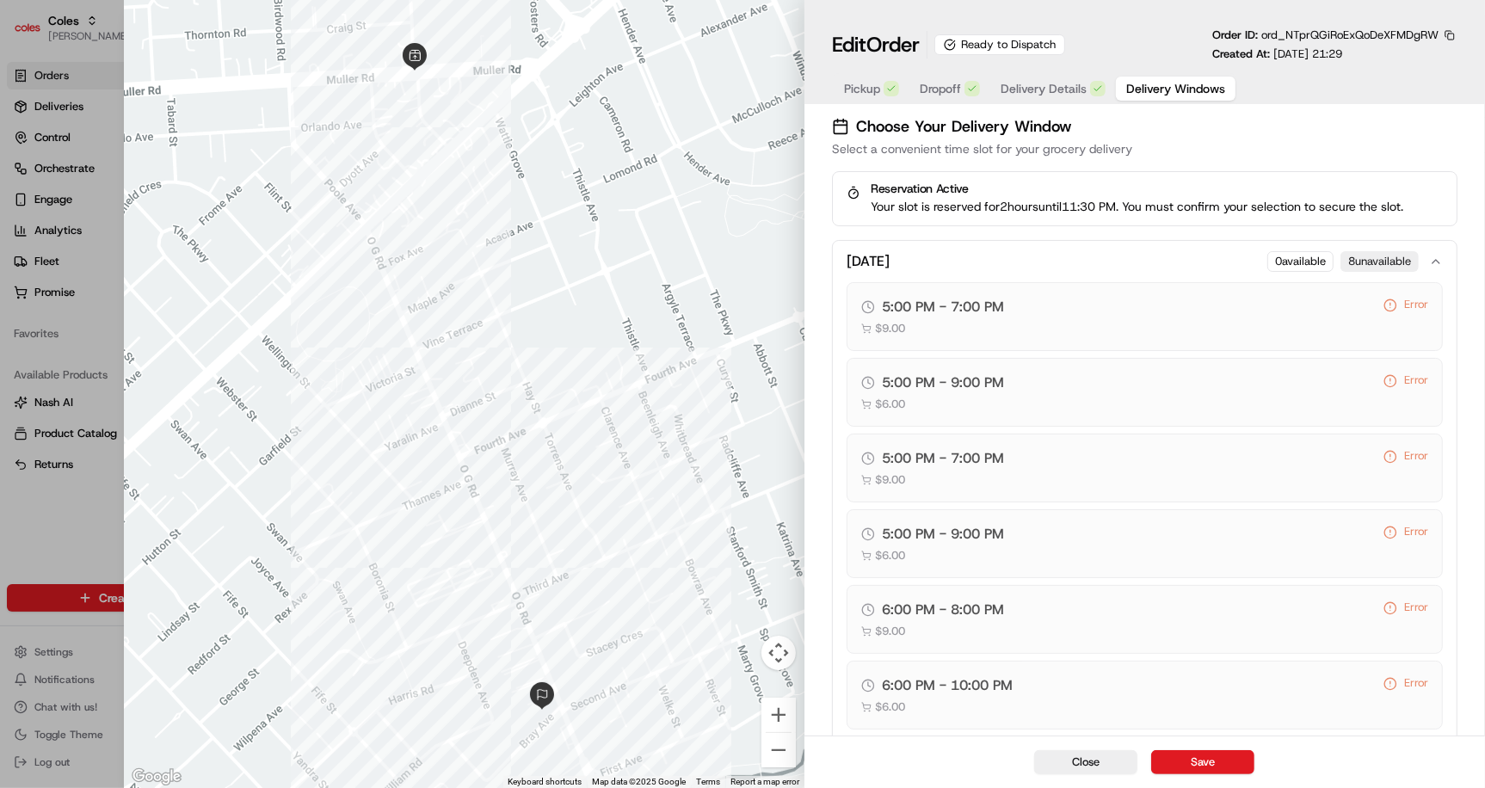
click at [1437, 257] on icon "button" at bounding box center [1436, 262] width 14 height 14
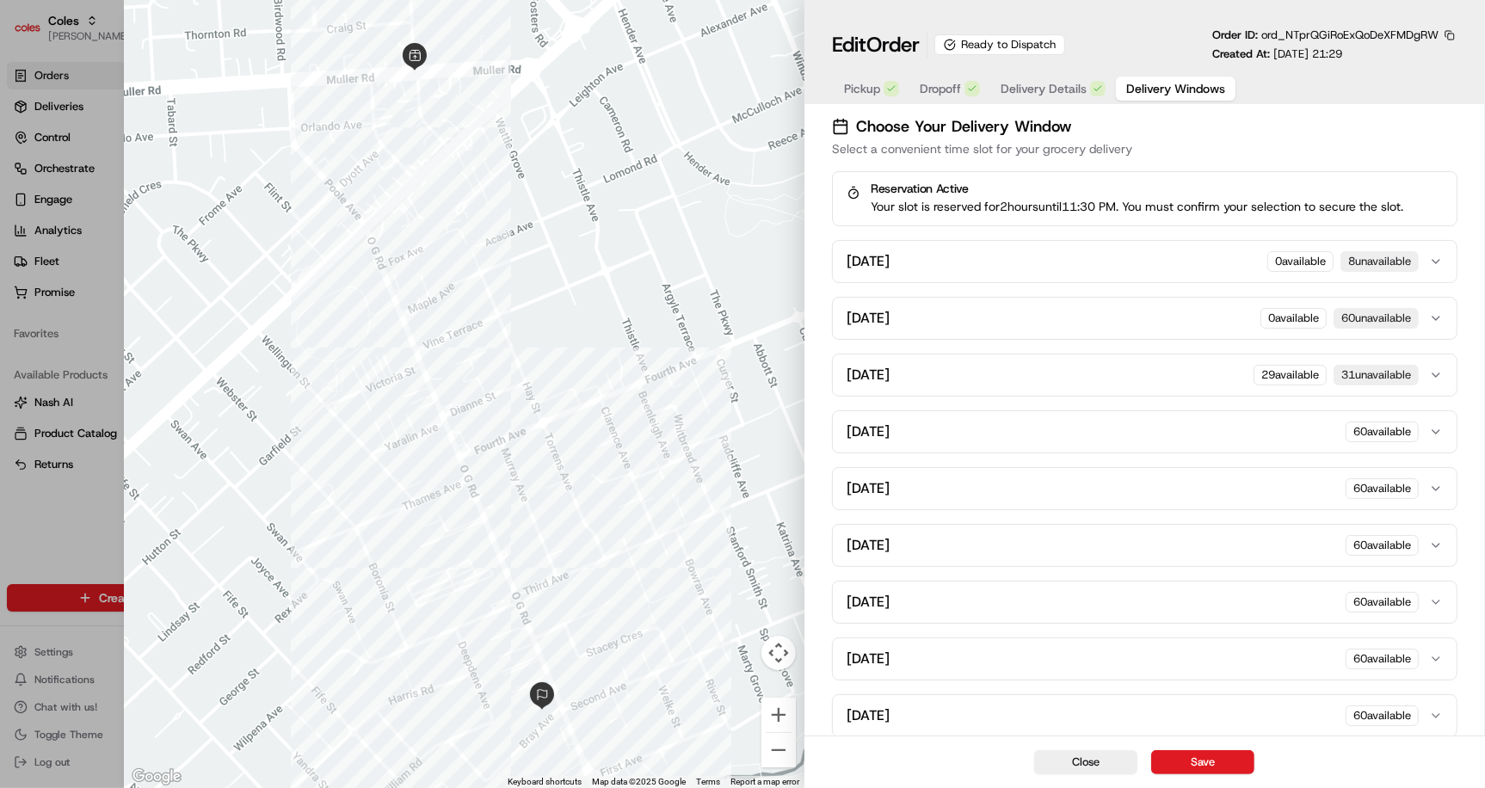
click at [1438, 308] on button "Tomorrow 0 available 60 unavailable" at bounding box center [1145, 318] width 624 height 41
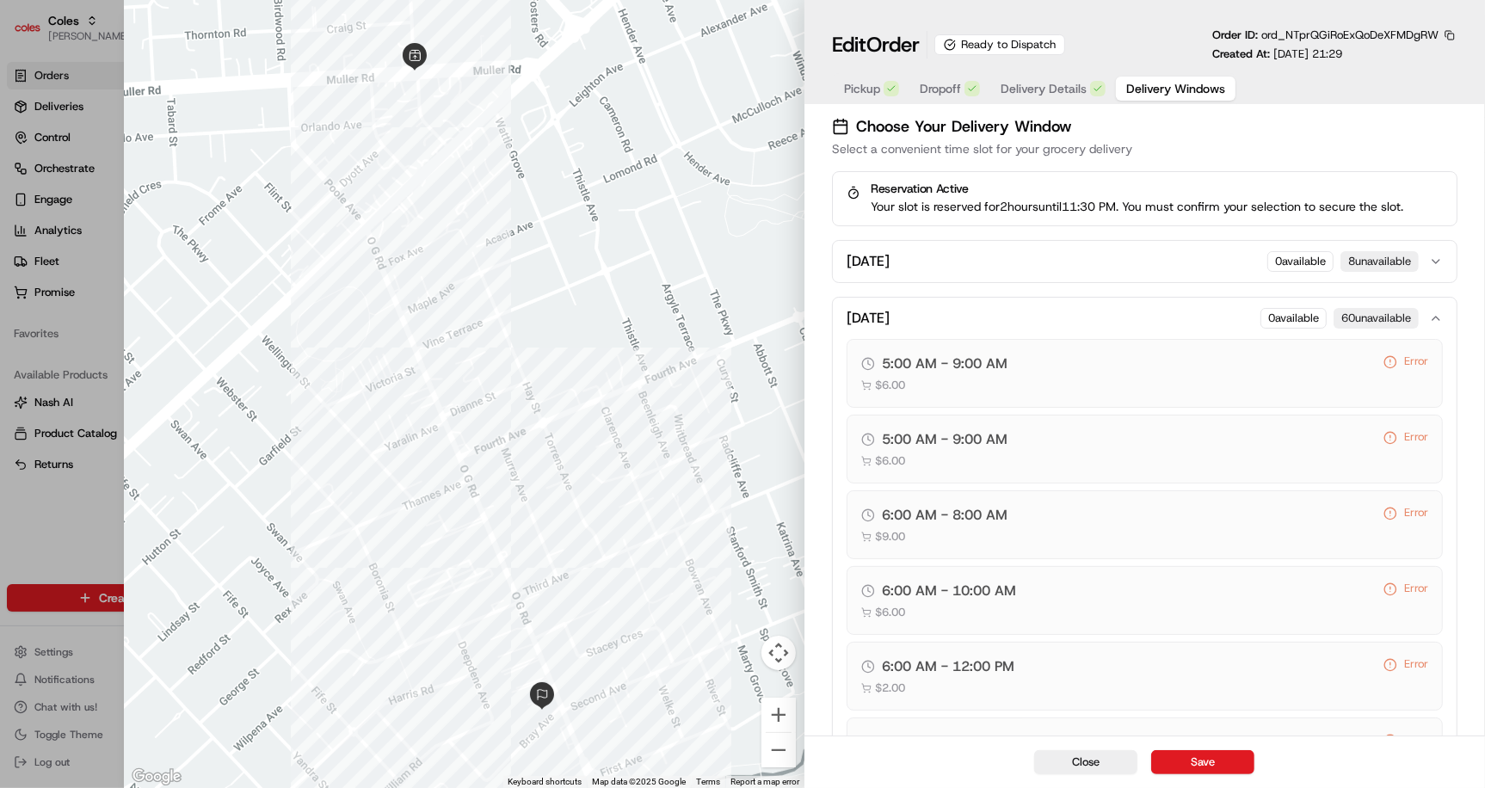
click at [1440, 311] on icon "button" at bounding box center [1436, 318] width 14 height 14
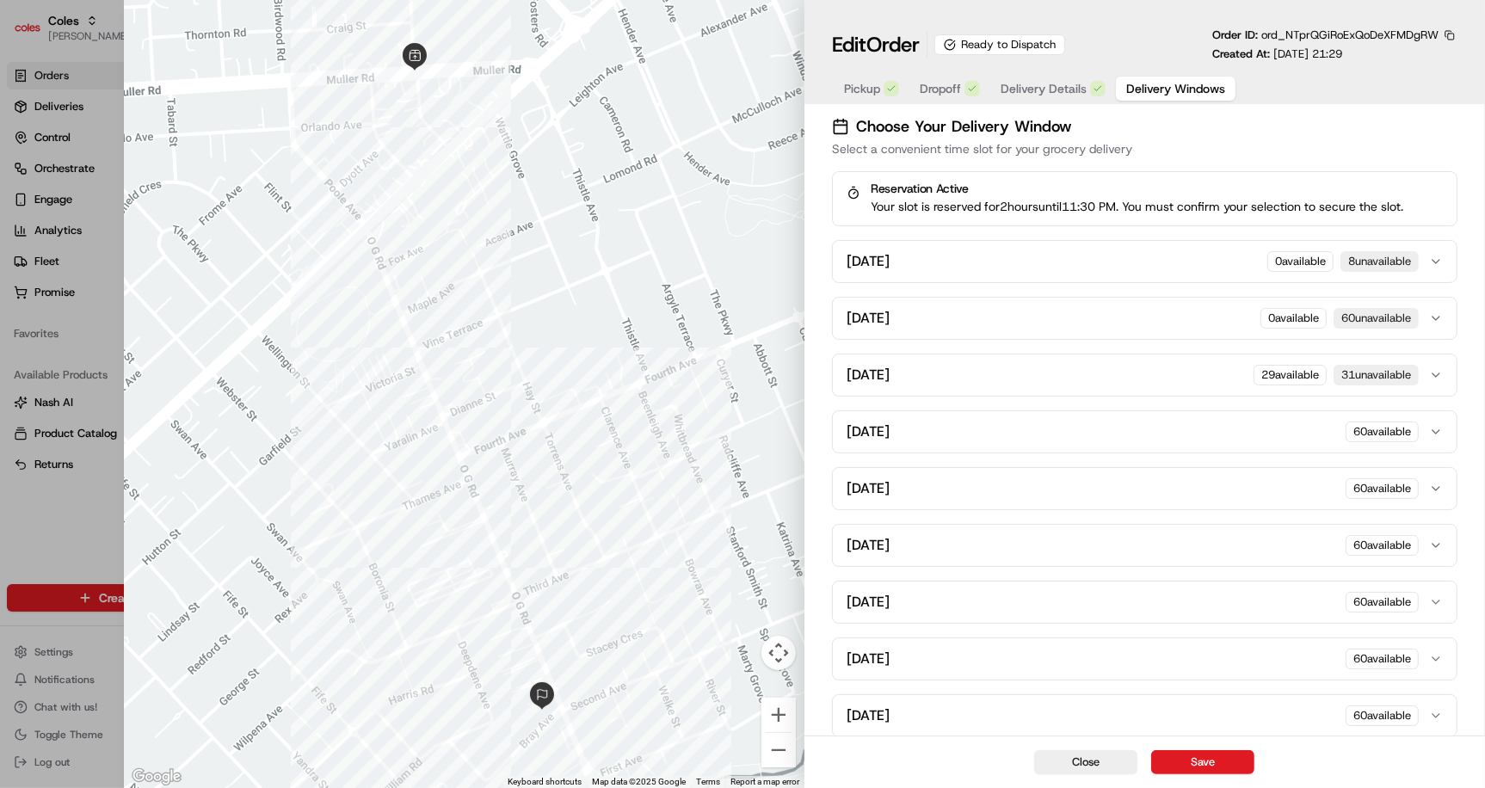
click at [1438, 373] on icon "button" at bounding box center [1436, 374] width 7 height 3
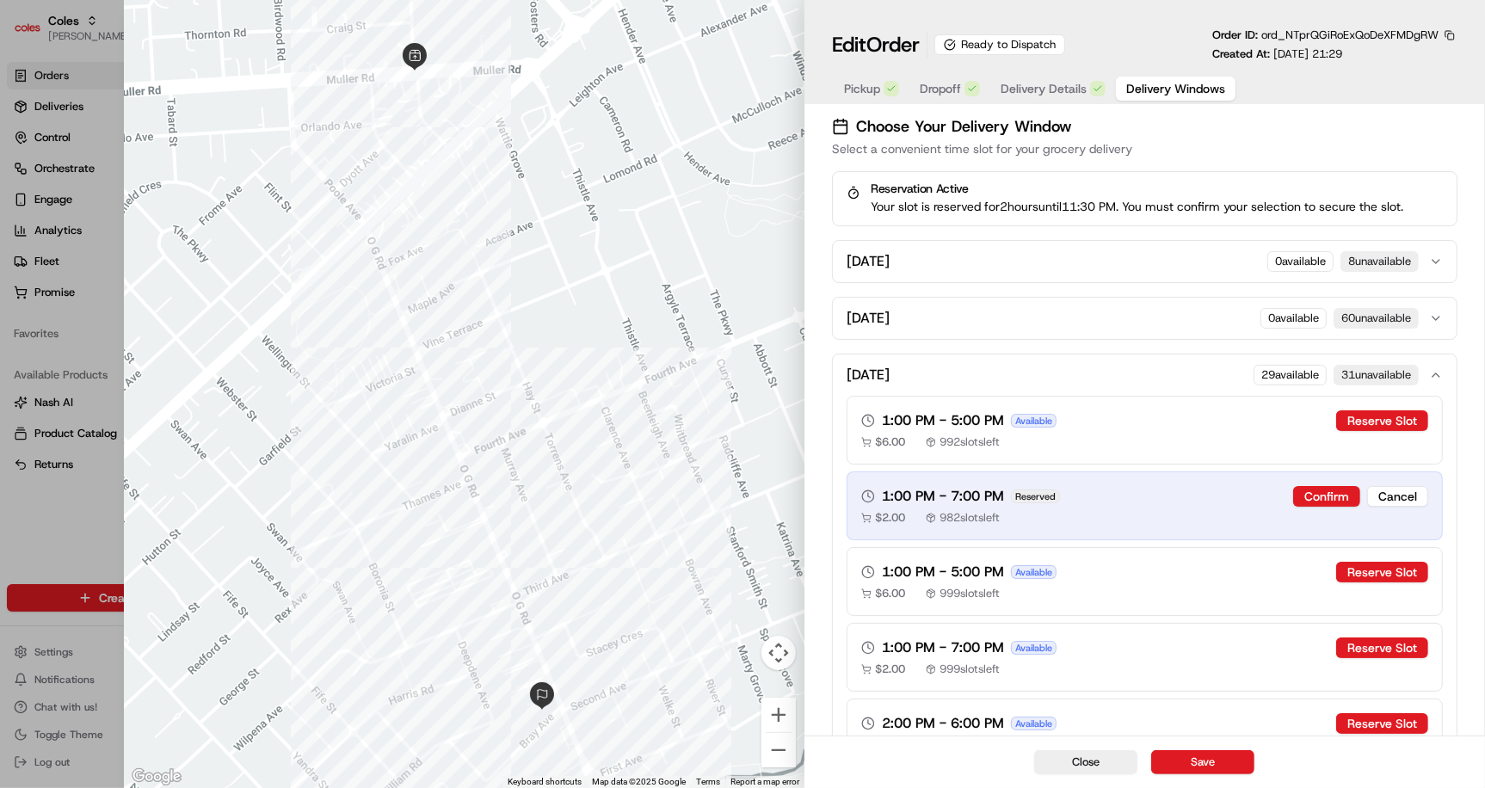
click at [1438, 373] on icon "button" at bounding box center [1436, 375] width 14 height 14
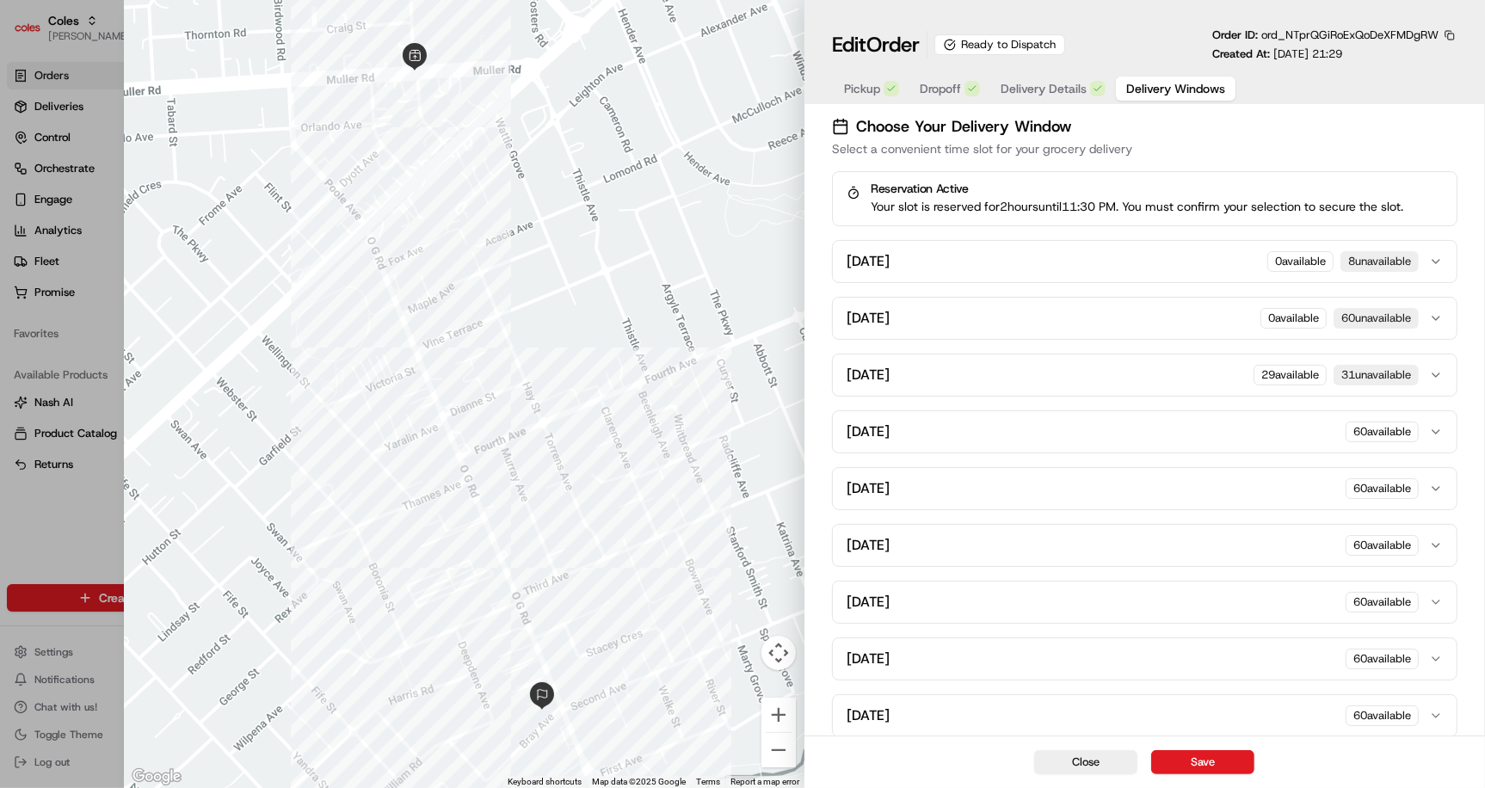
click at [1438, 373] on icon "button" at bounding box center [1436, 374] width 7 height 3
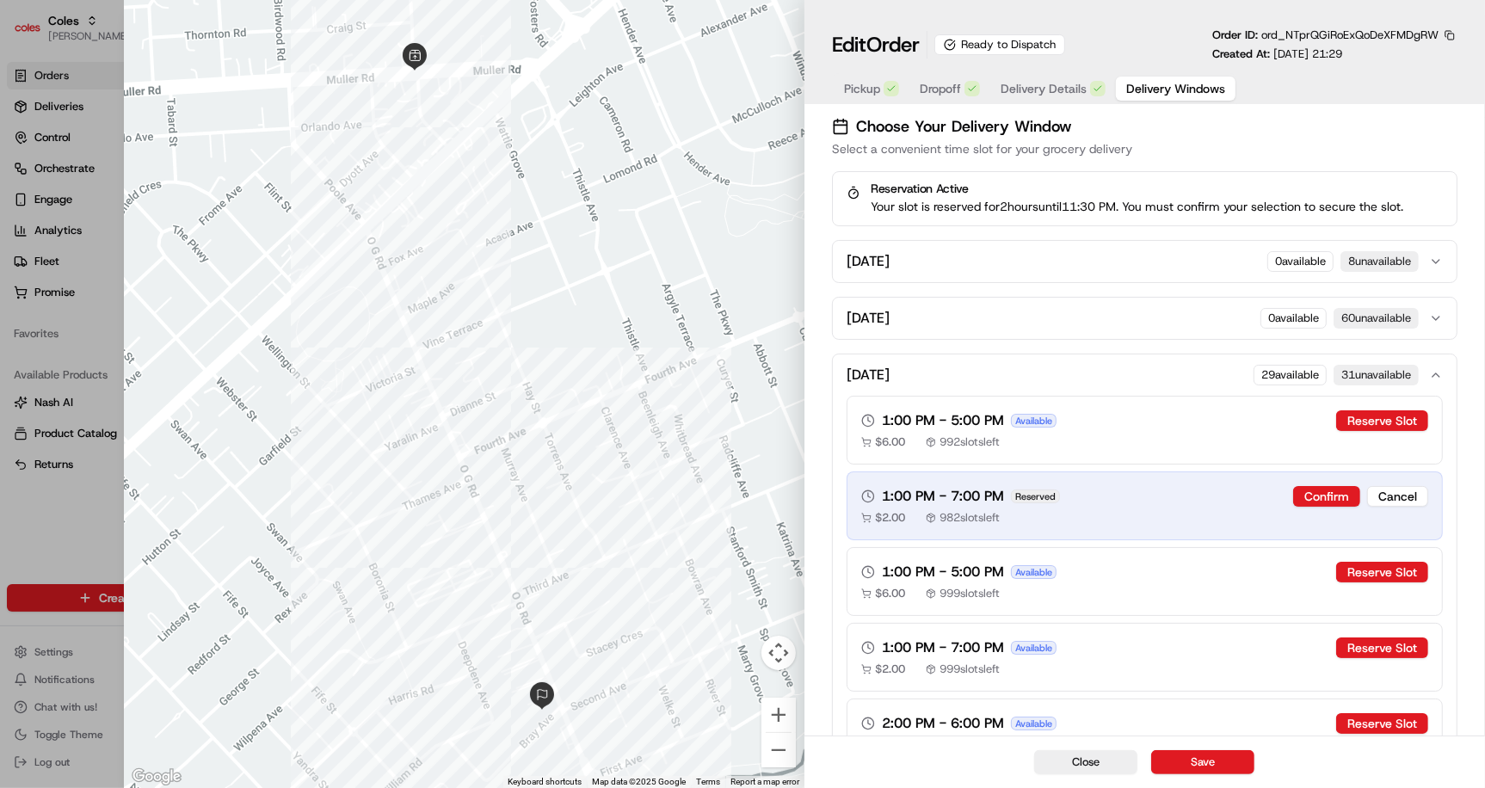
click at [1438, 373] on icon "button" at bounding box center [1436, 375] width 14 height 14
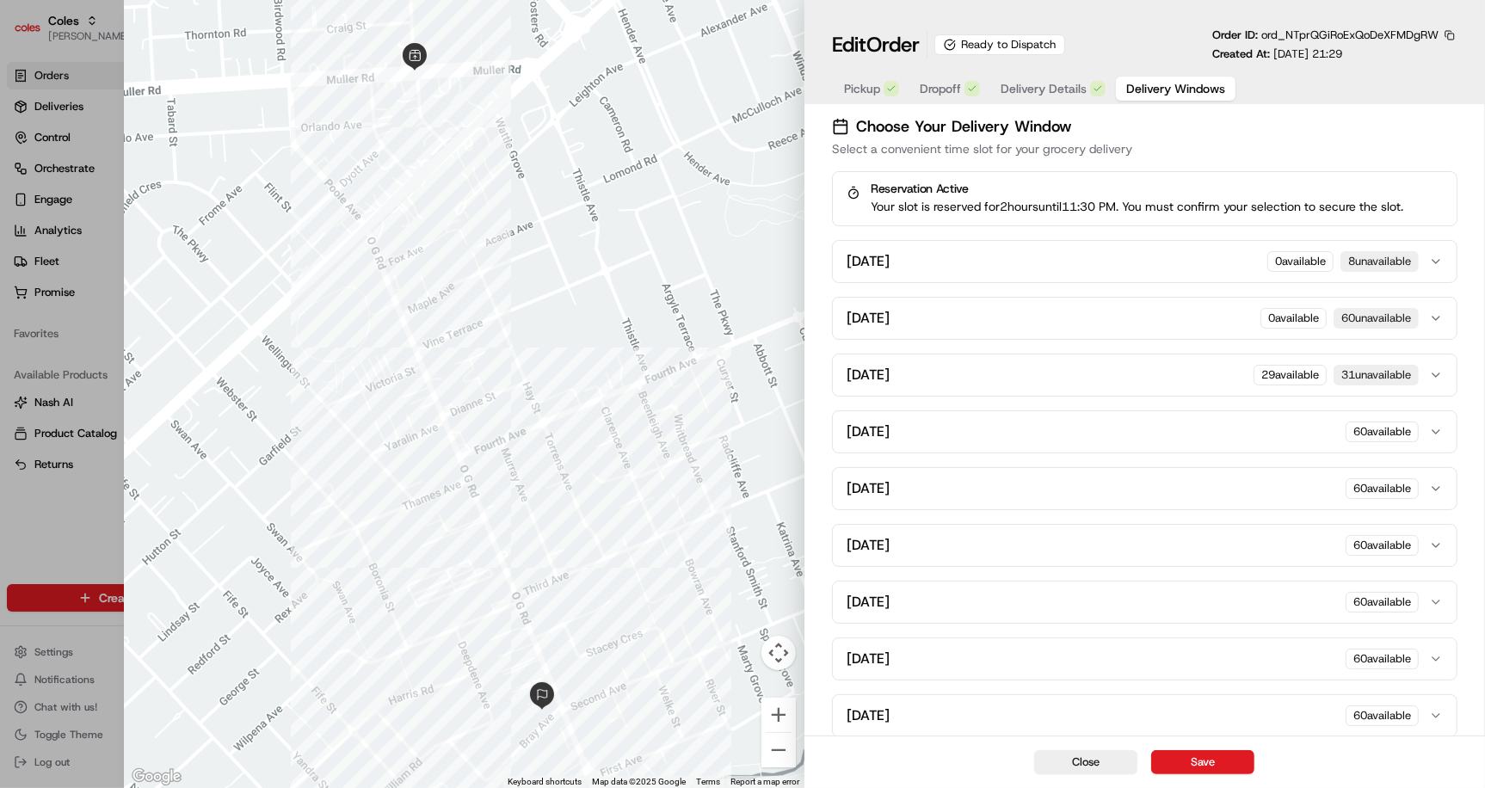
click at [1439, 371] on icon "button" at bounding box center [1436, 375] width 14 height 14
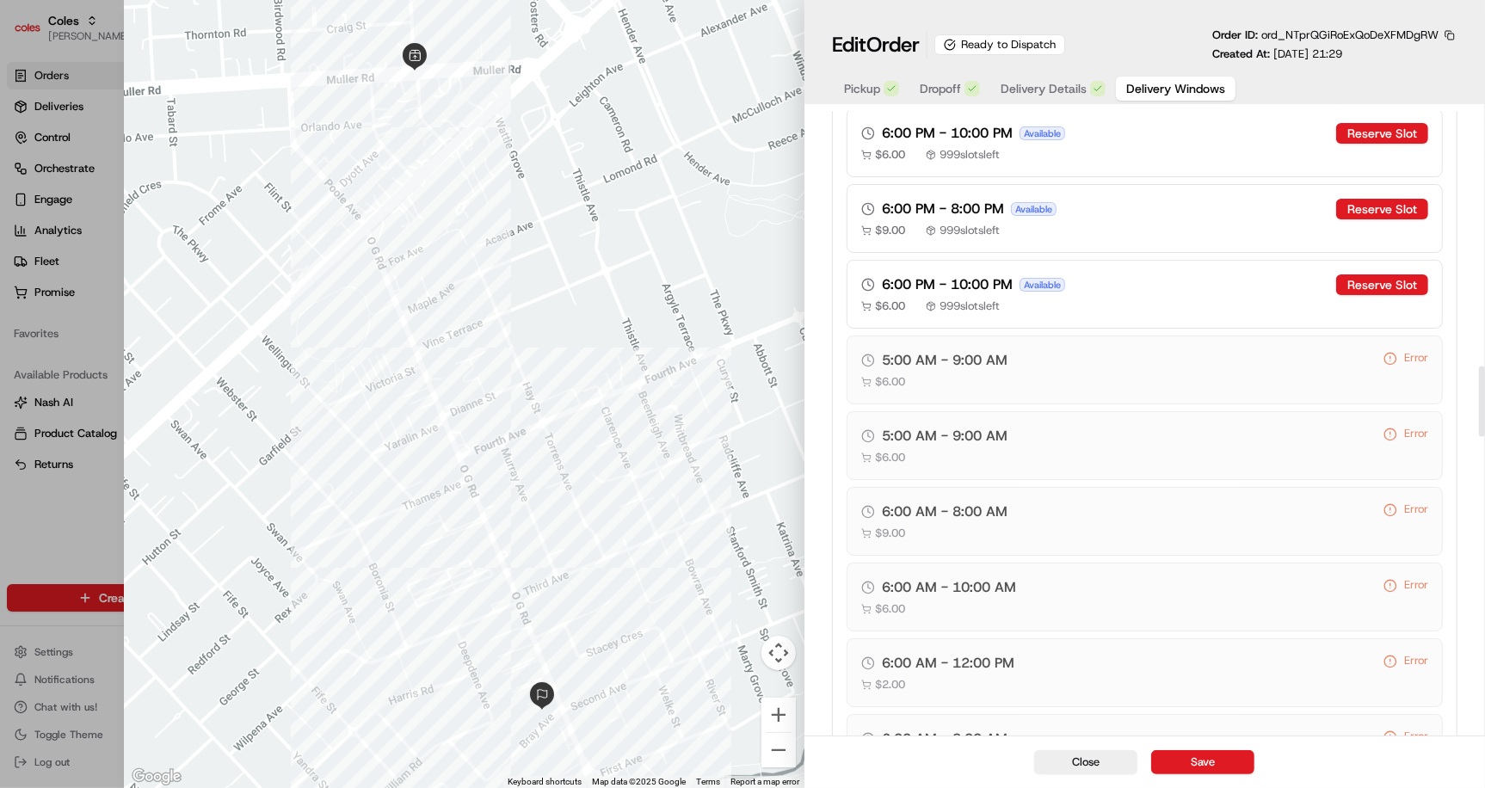
scroll to position [2247, 0]
